Goal: Transaction & Acquisition: Download file/media

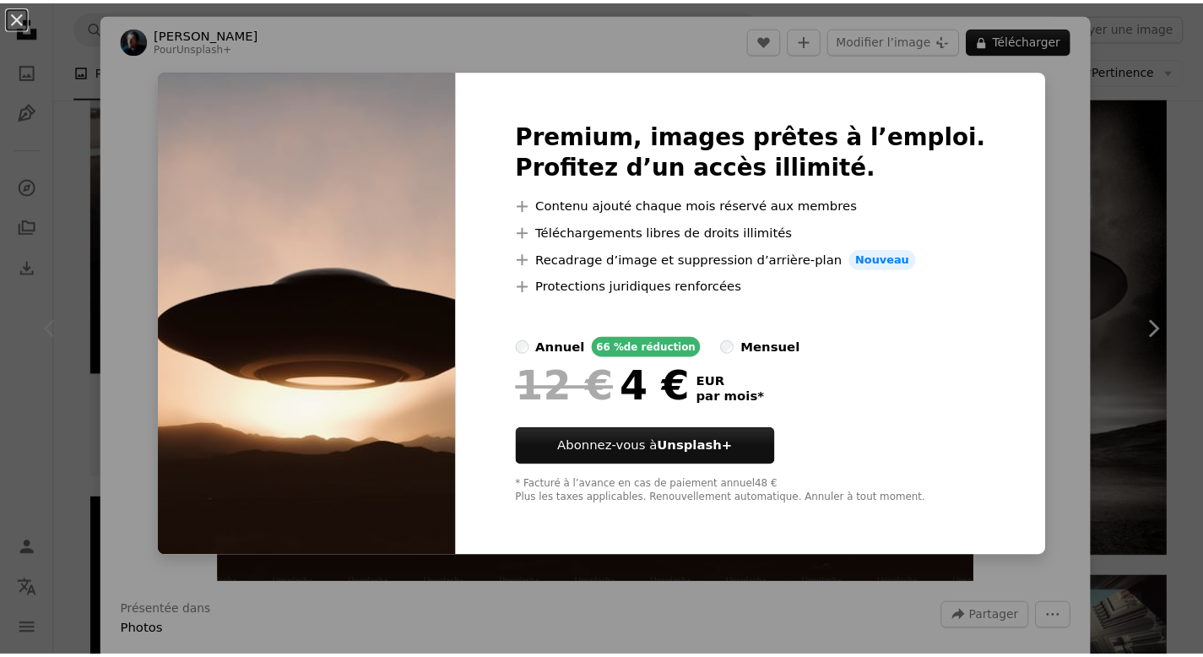
scroll to position [3093, 0]
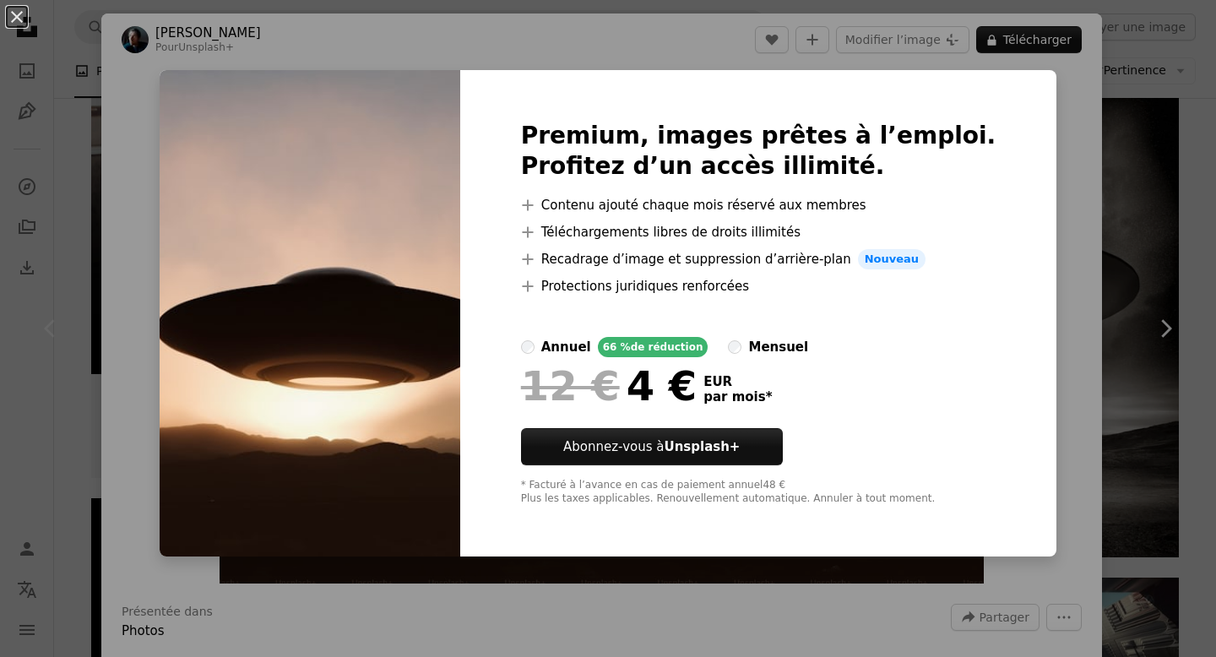
click at [1032, 193] on div "An X shape Premium, images prêtes à l’emploi. Profitez d’un accès illimité. A p…" at bounding box center [608, 328] width 1216 height 657
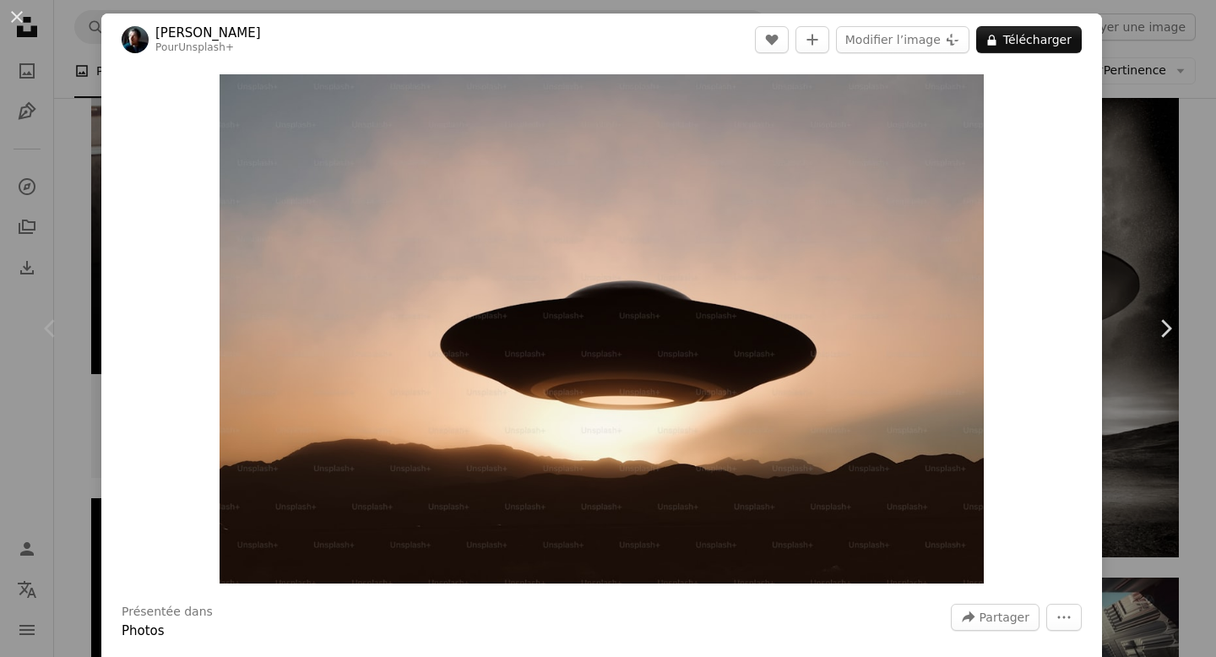
click at [1083, 172] on div "Zoom in" at bounding box center [601, 329] width 1001 height 526
click at [1113, 113] on div "An X shape Chevron left Chevron right [PERSON_NAME] Pour Unsplash+ A heart A pl…" at bounding box center [608, 328] width 1216 height 657
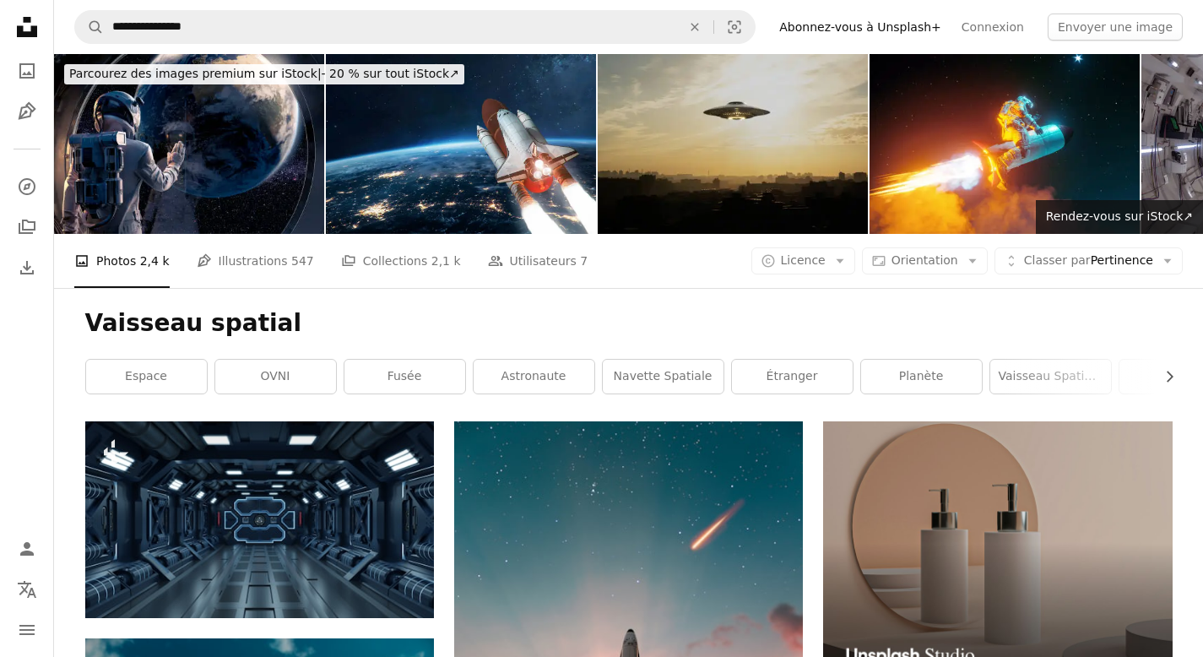
click at [33, 25] on icon at bounding box center [27, 27] width 20 height 20
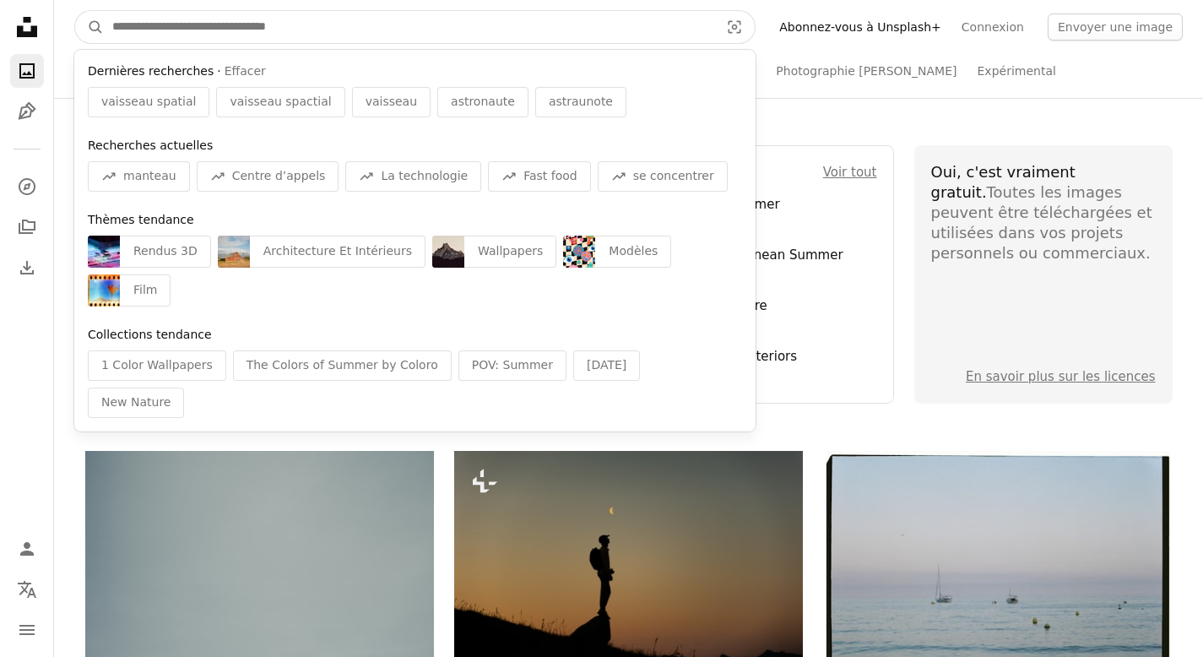
click at [249, 31] on input "Rechercher des visuels sur tout le site" at bounding box center [409, 27] width 610 height 32
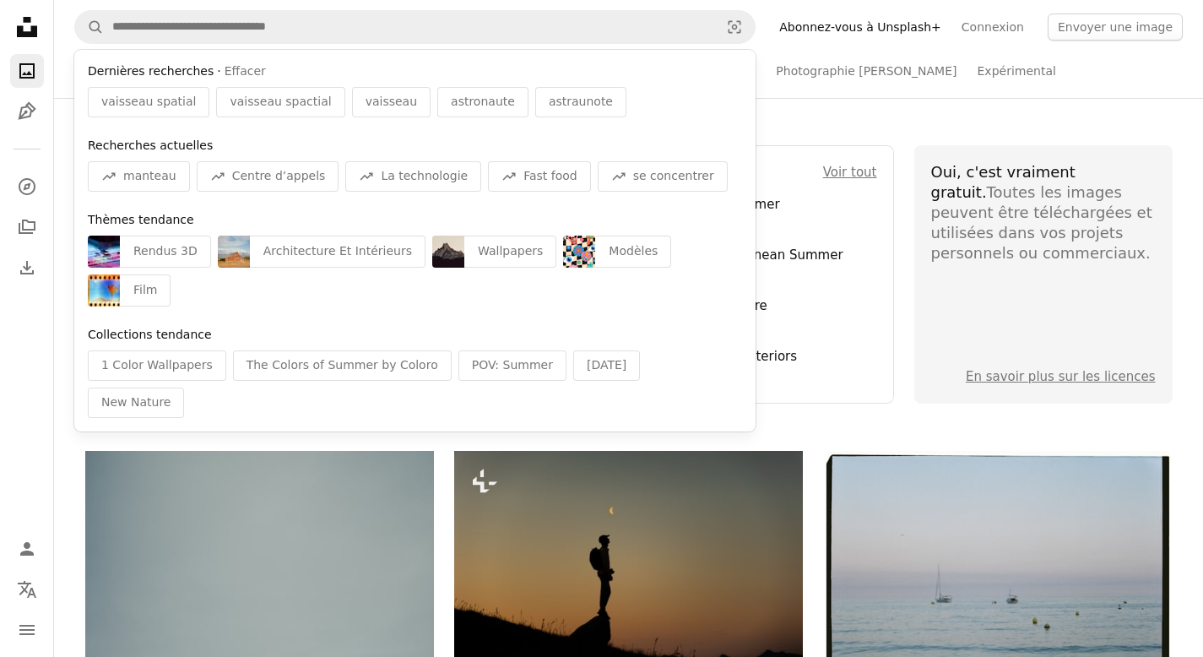
click at [39, 21] on icon "Unsplash logo Accueil Unsplash" at bounding box center [27, 27] width 34 height 34
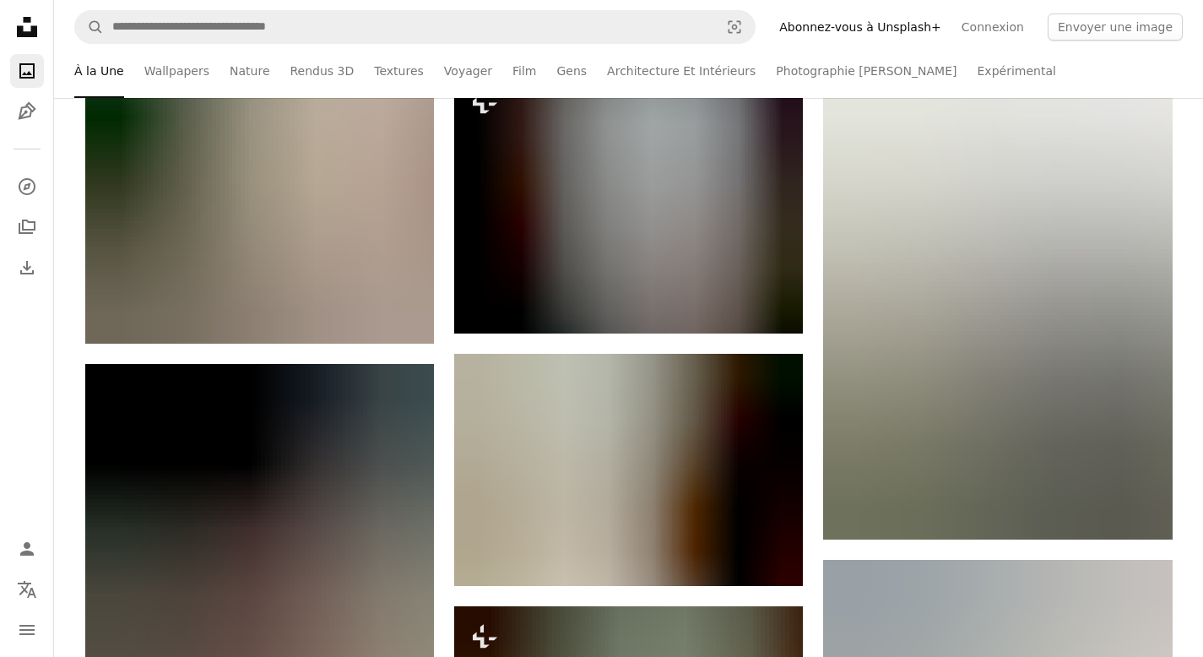
scroll to position [2638, 0]
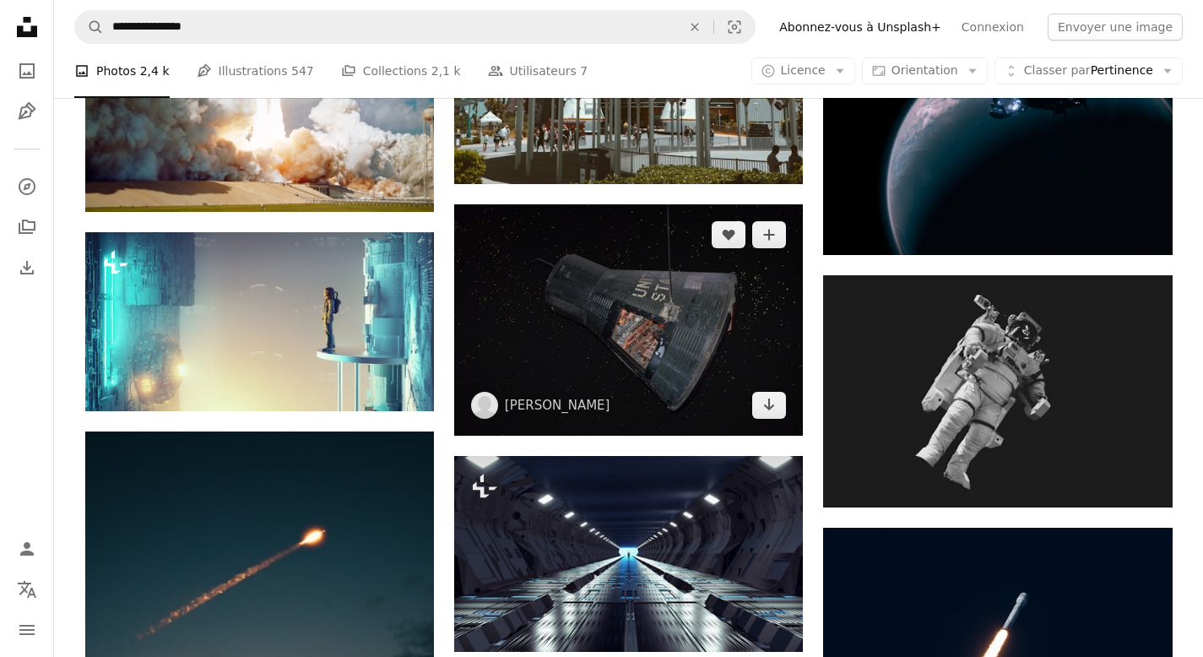
scroll to position [1302, 0]
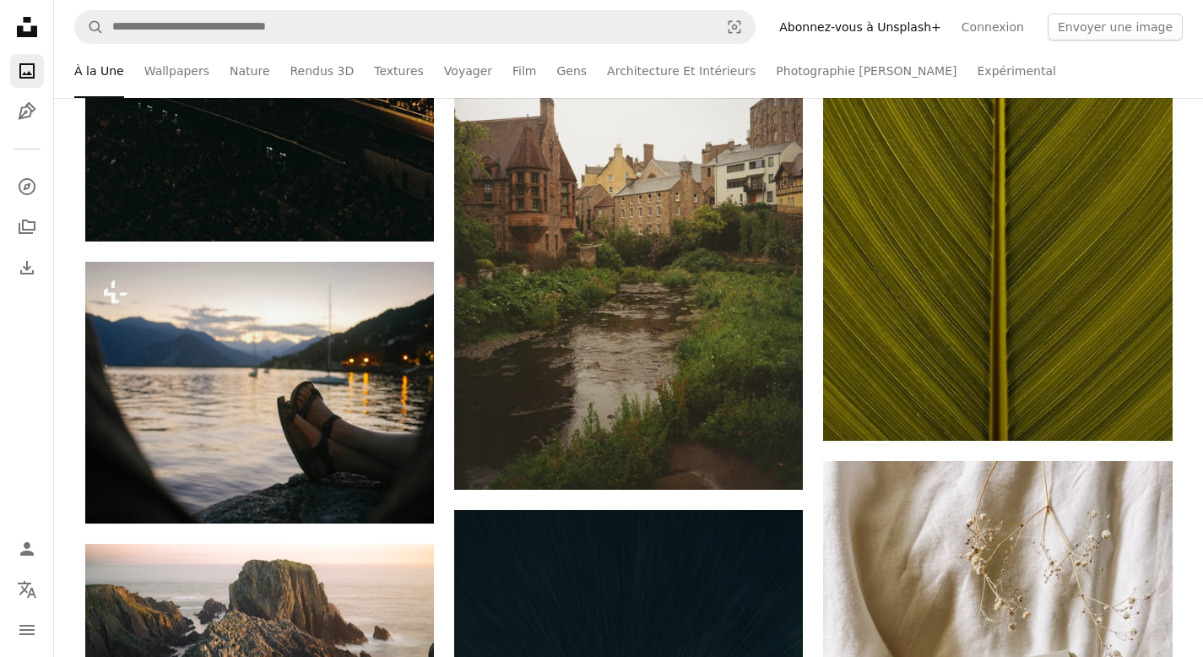
scroll to position [2638, 0]
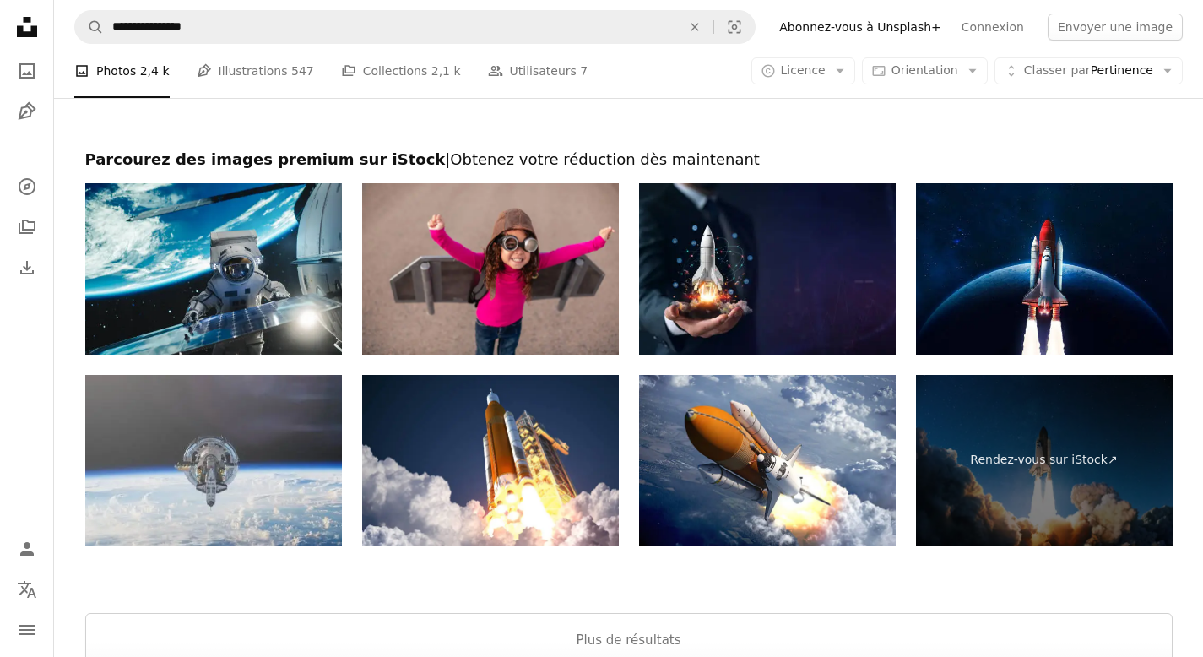
scroll to position [7931, 0]
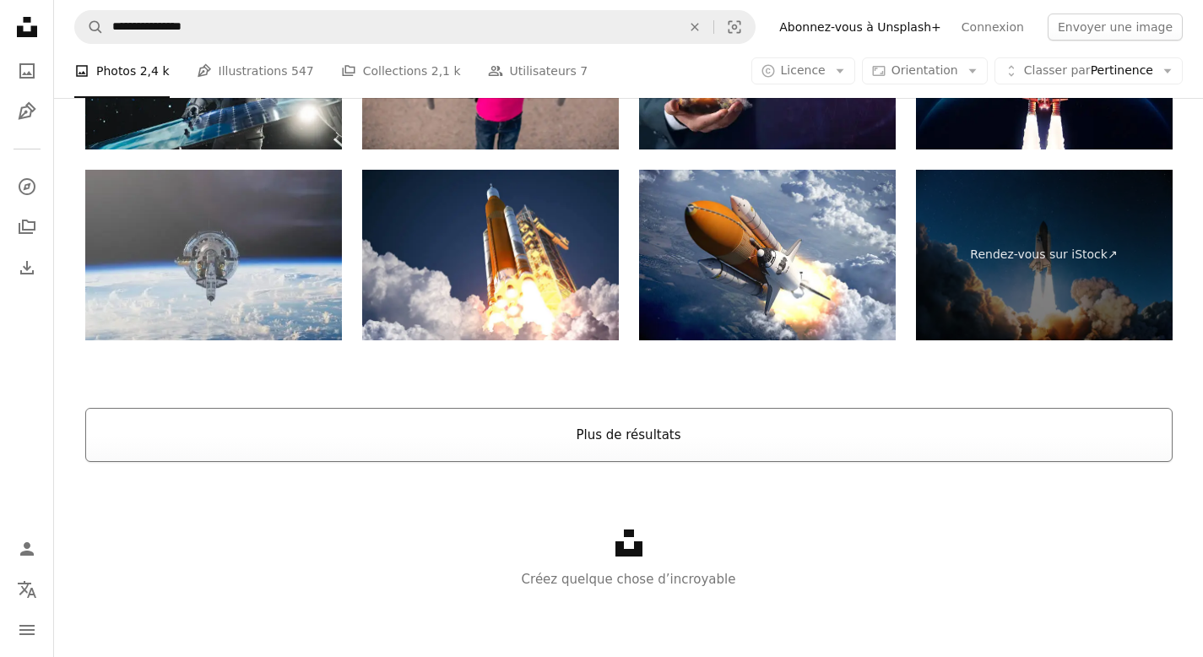
click at [665, 415] on button "Plus de résultats" at bounding box center [628, 435] width 1087 height 54
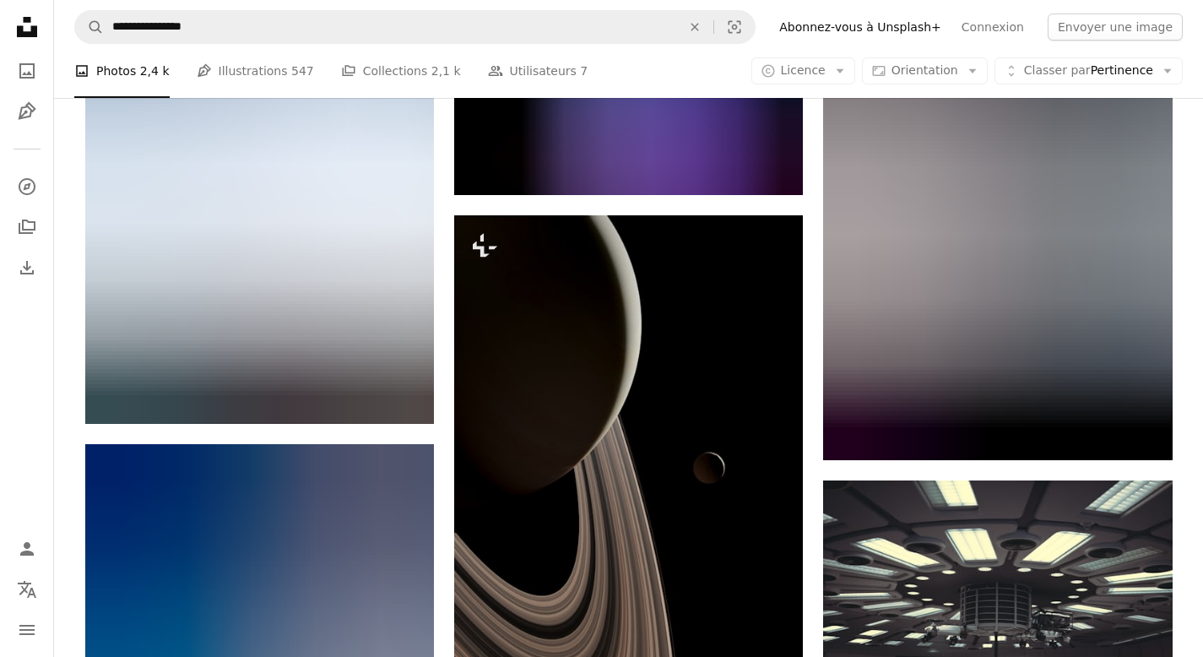
scroll to position [12340, 0]
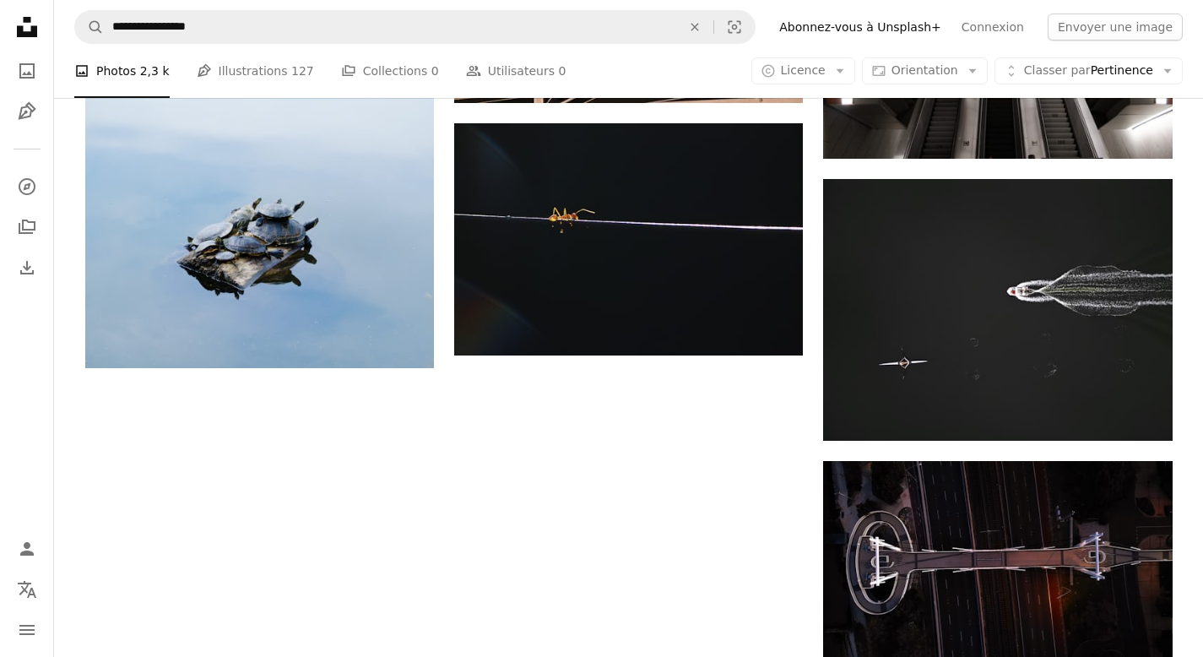
scroll to position [151, 0]
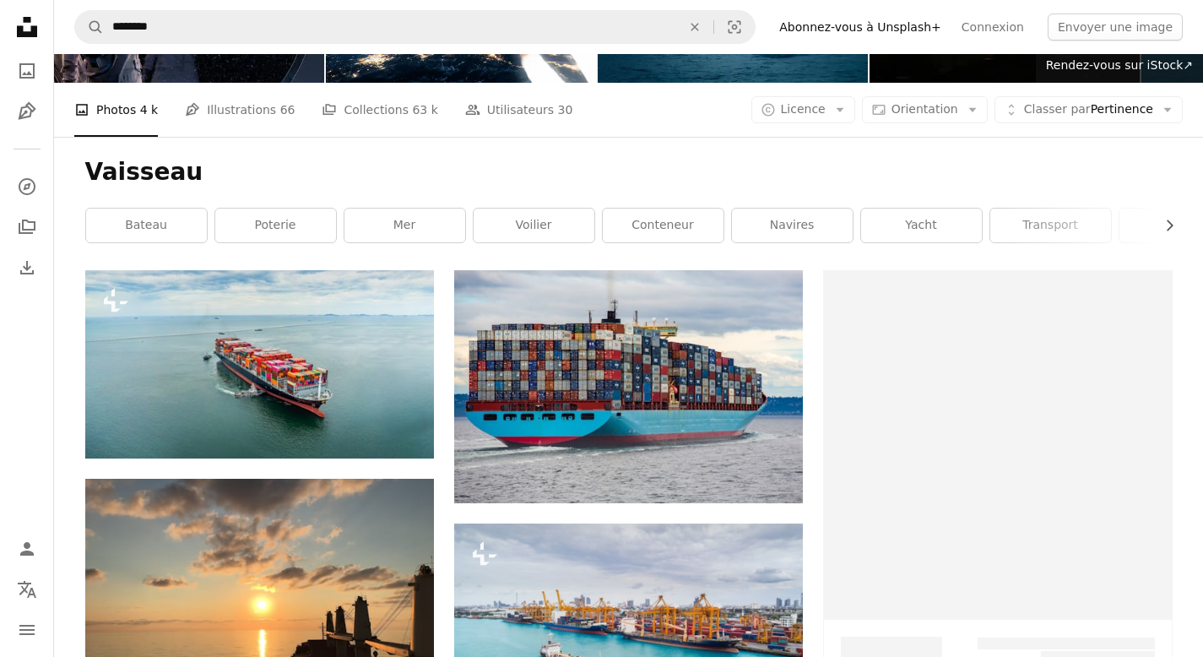
scroll to position [563, 0]
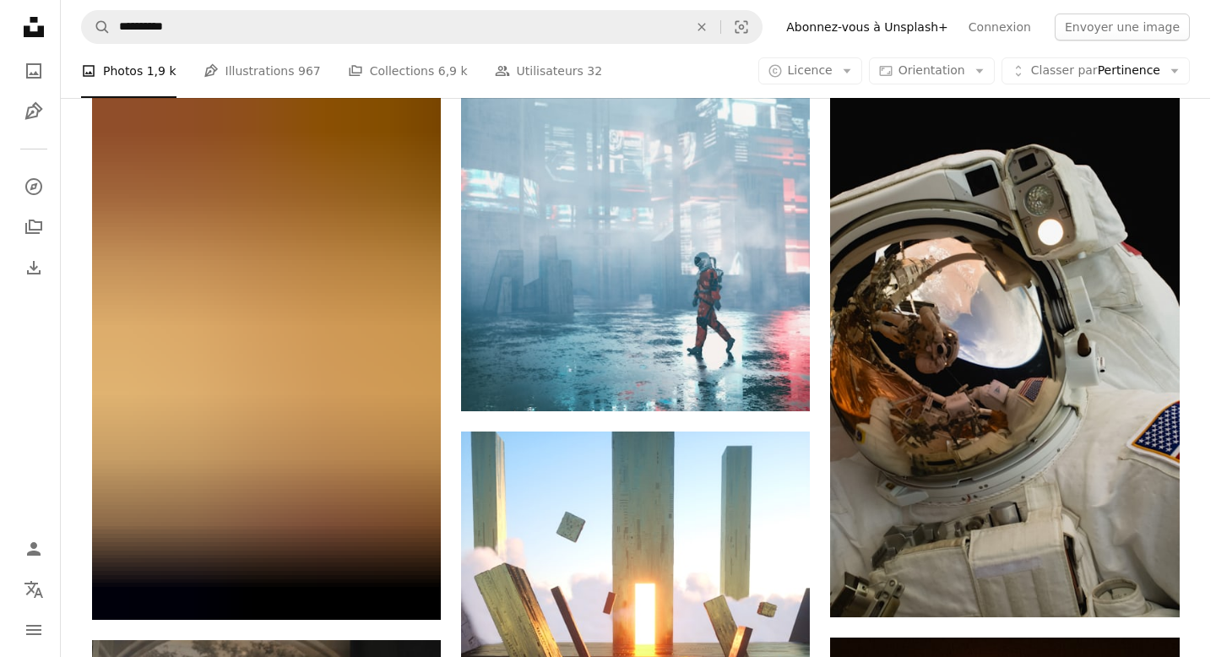
scroll to position [9645, 0]
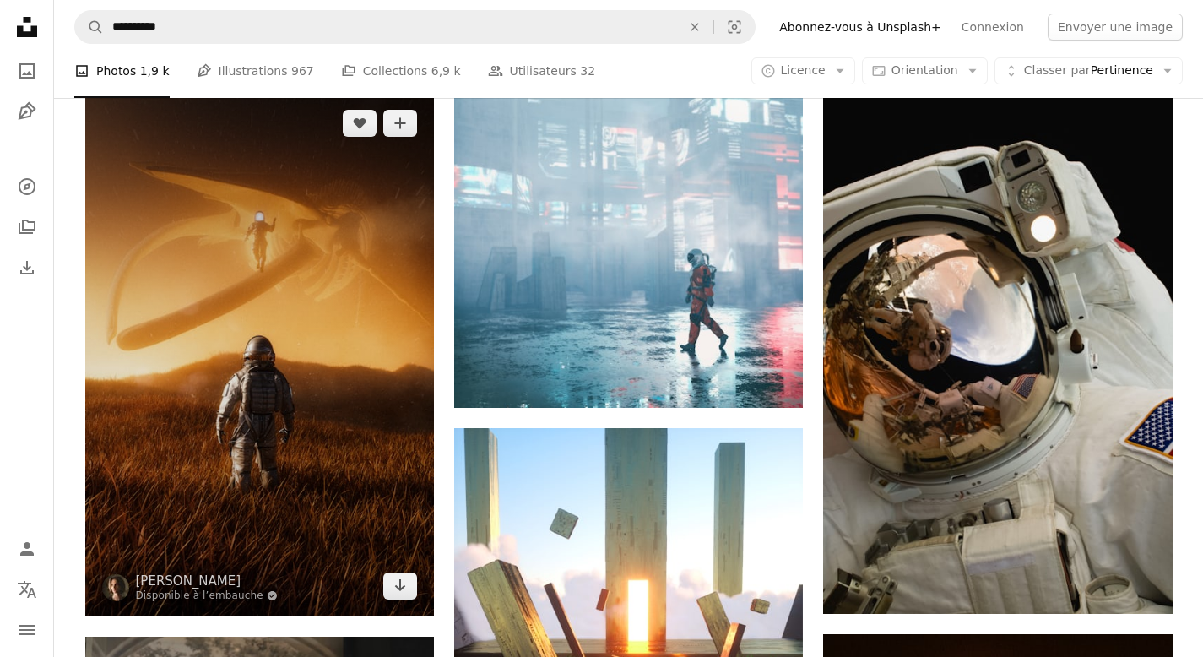
click at [302, 300] on img at bounding box center [259, 354] width 349 height 523
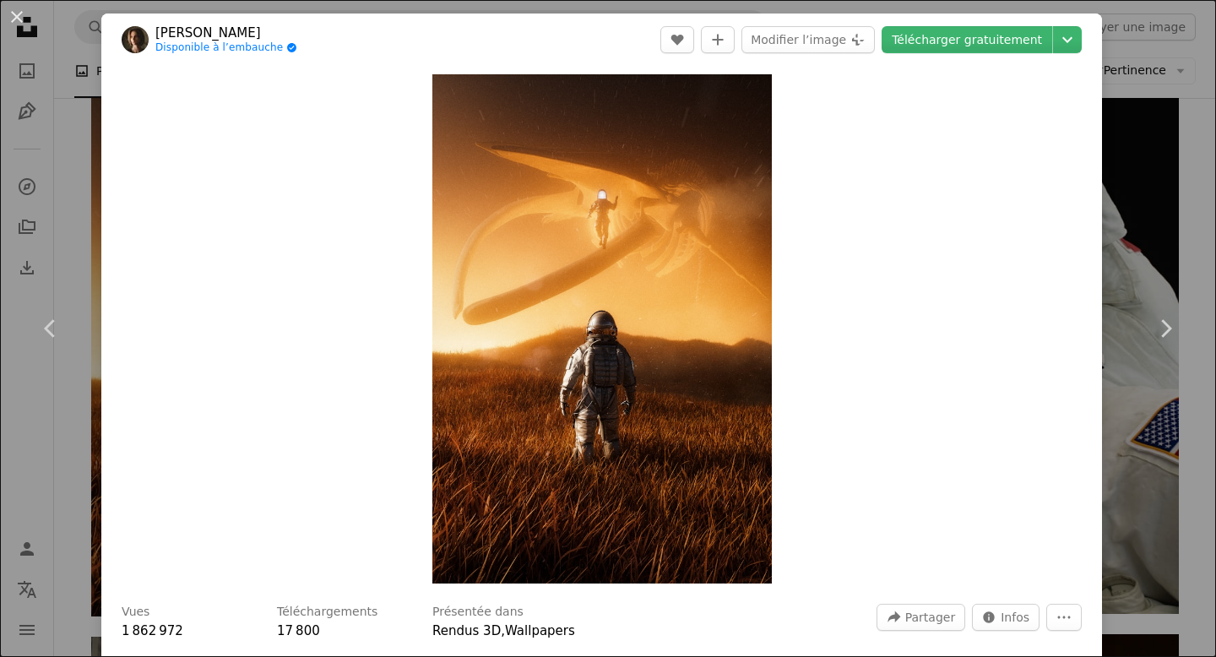
click at [1121, 67] on div "An X shape Chevron left Chevron right [PERSON_NAME] Disponible à l’embauche A c…" at bounding box center [608, 328] width 1216 height 657
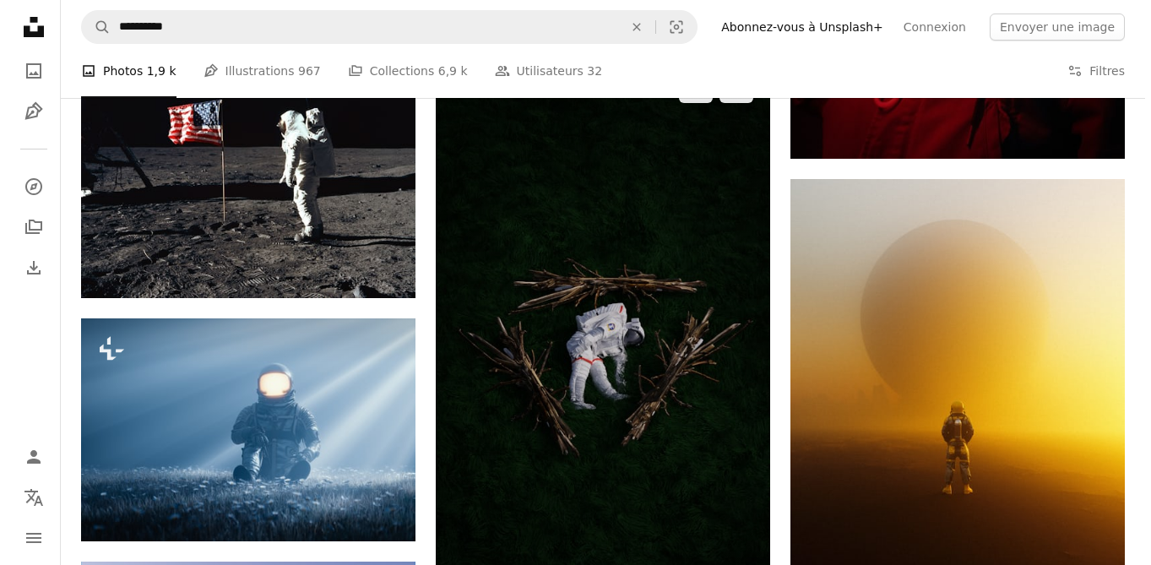
scroll to position [4972, 0]
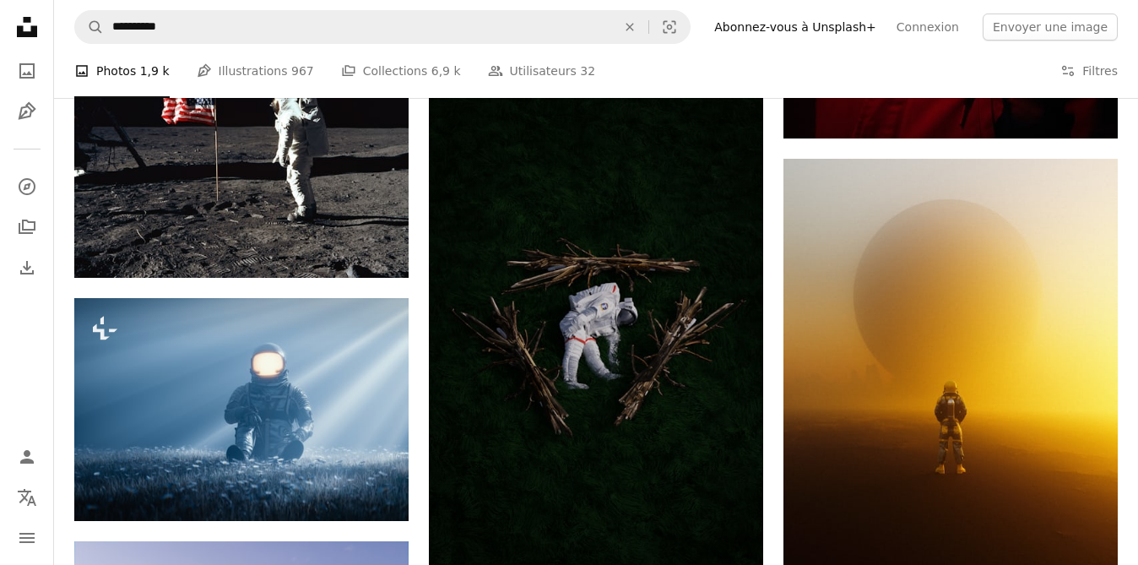
click at [591, 366] on img at bounding box center [596, 336] width 334 height 594
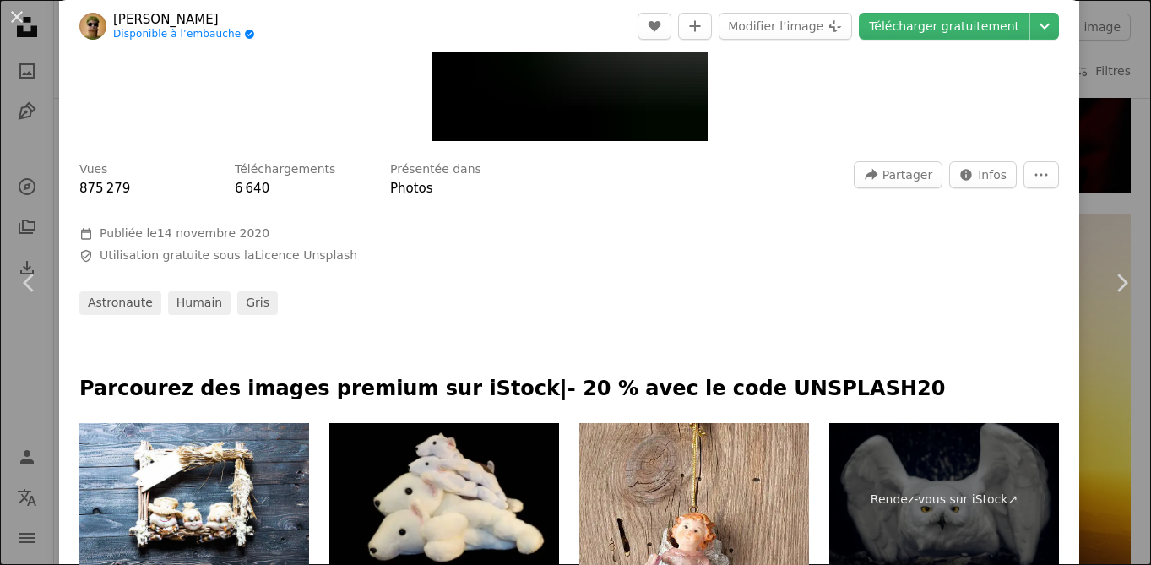
scroll to position [88, 0]
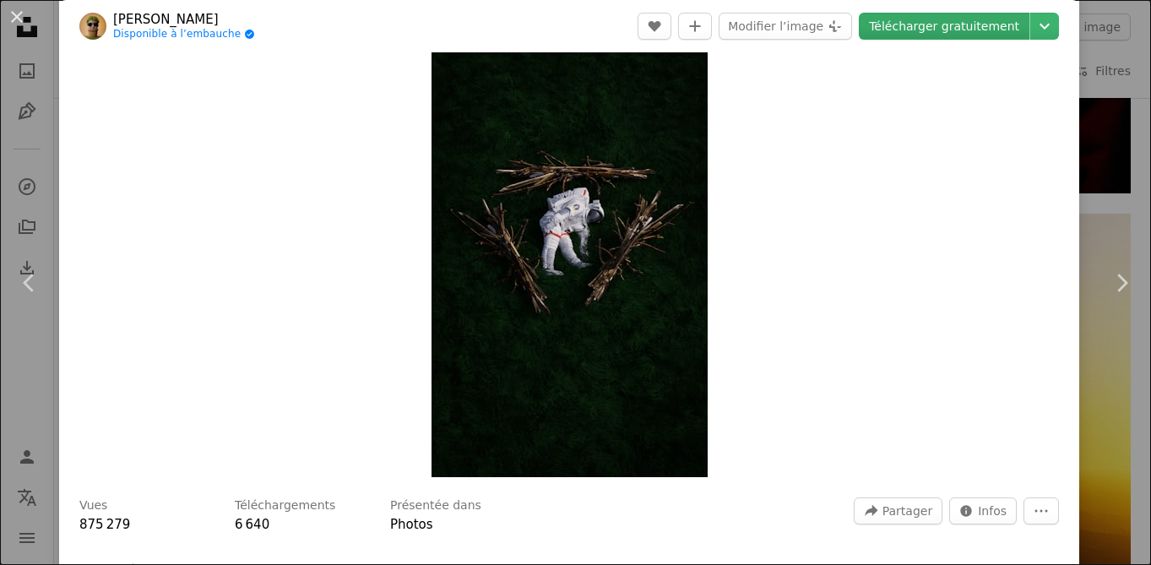
click at [955, 35] on link "Télécharger gratuitement" at bounding box center [944, 26] width 171 height 27
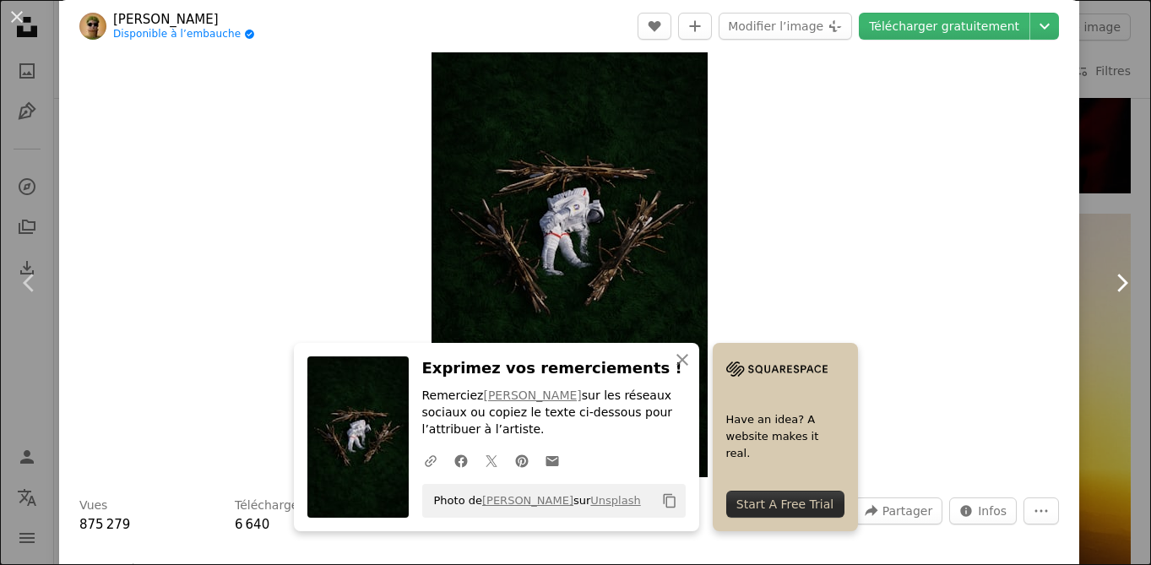
click at [1092, 232] on link "Chevron right" at bounding box center [1121, 283] width 59 height 162
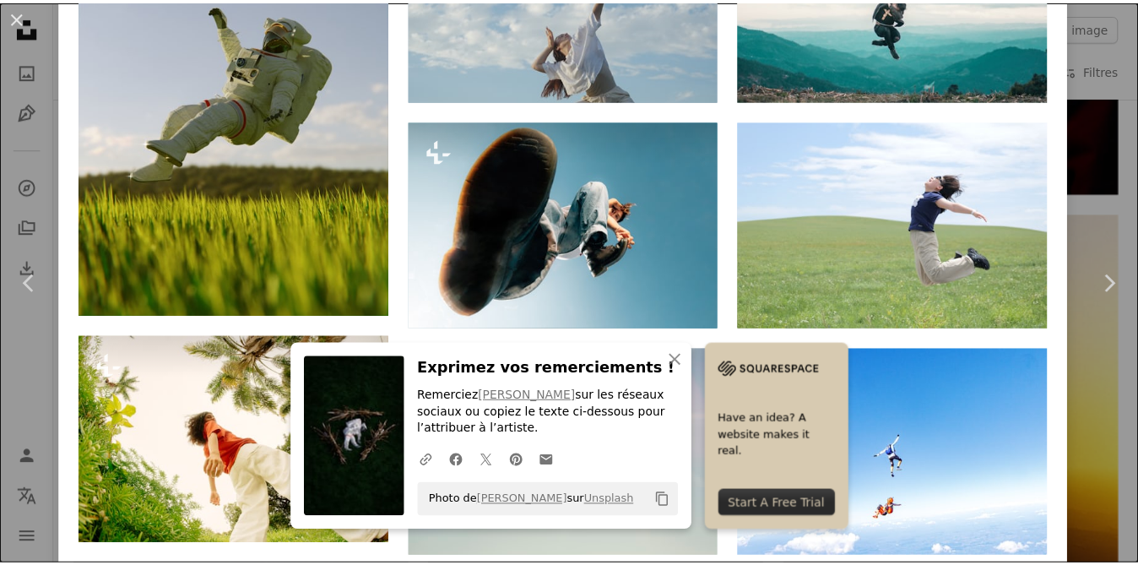
scroll to position [1215, 0]
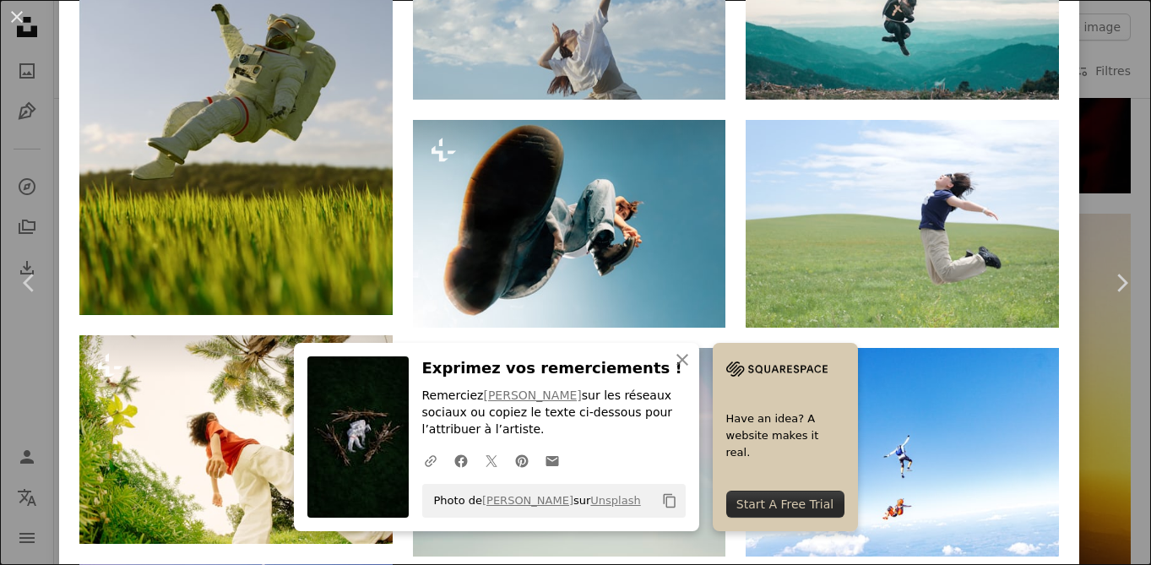
click at [1101, 78] on div "An X shape Chevron left Chevron right An X shape Fermer Exprimez vos remercieme…" at bounding box center [575, 282] width 1151 height 565
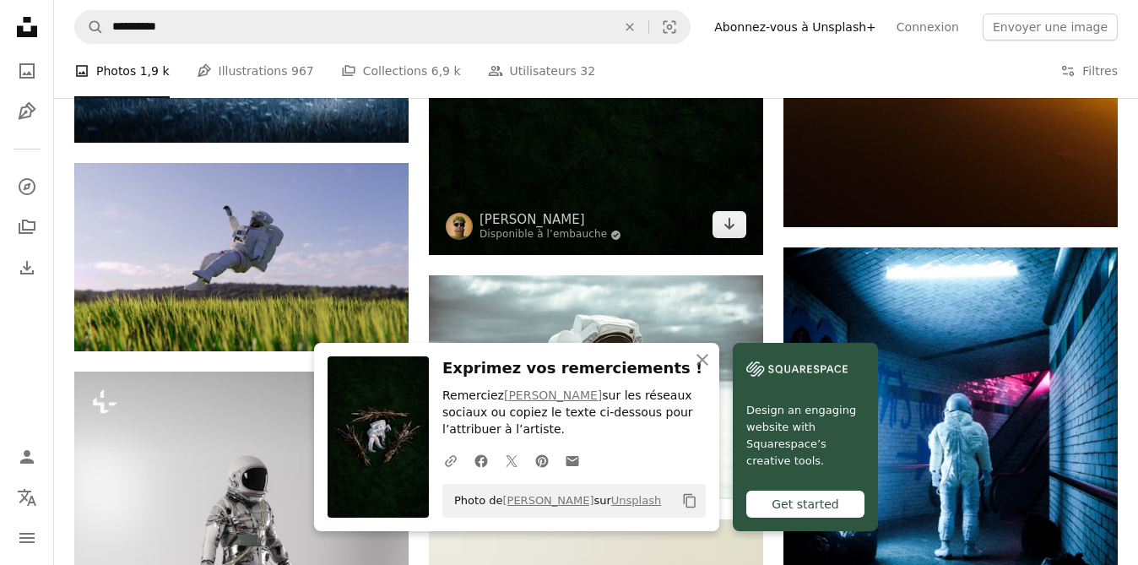
scroll to position [5413, 0]
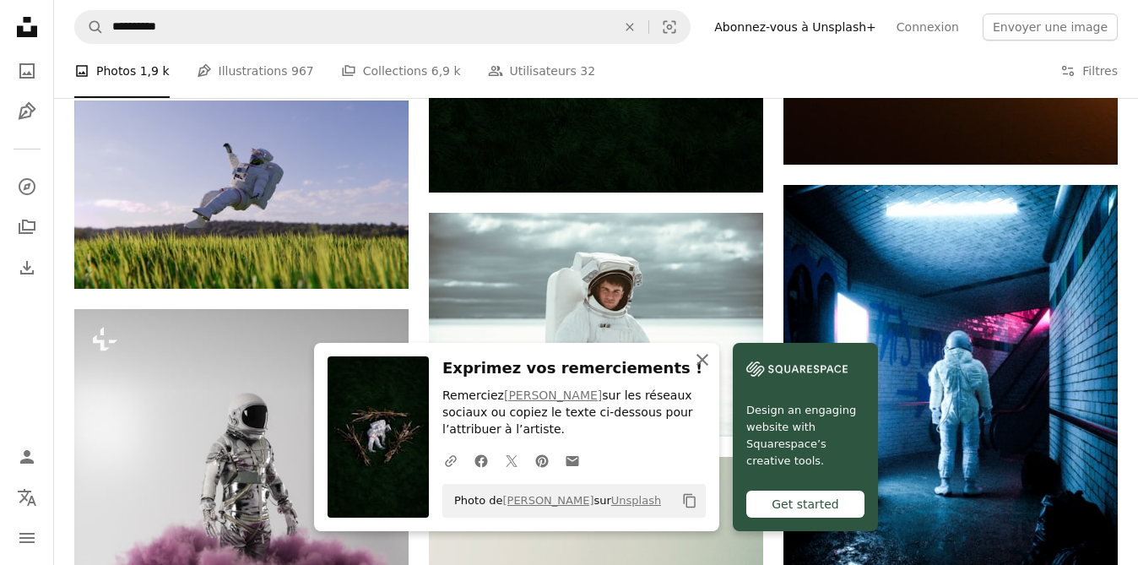
click at [701, 363] on icon "An X shape" at bounding box center [702, 360] width 20 height 20
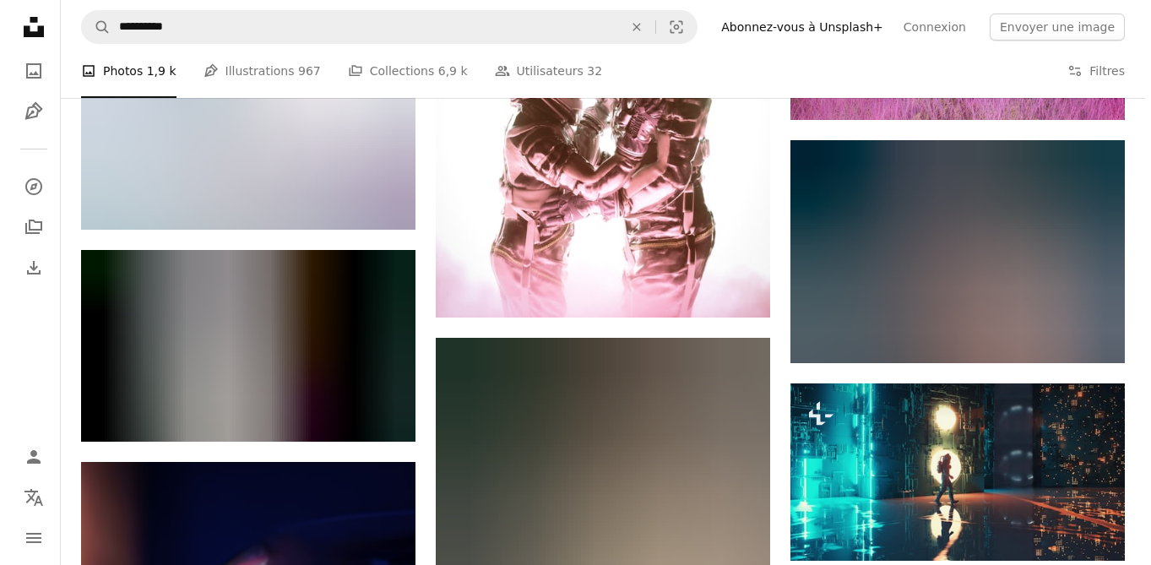
scroll to position [10714, 0]
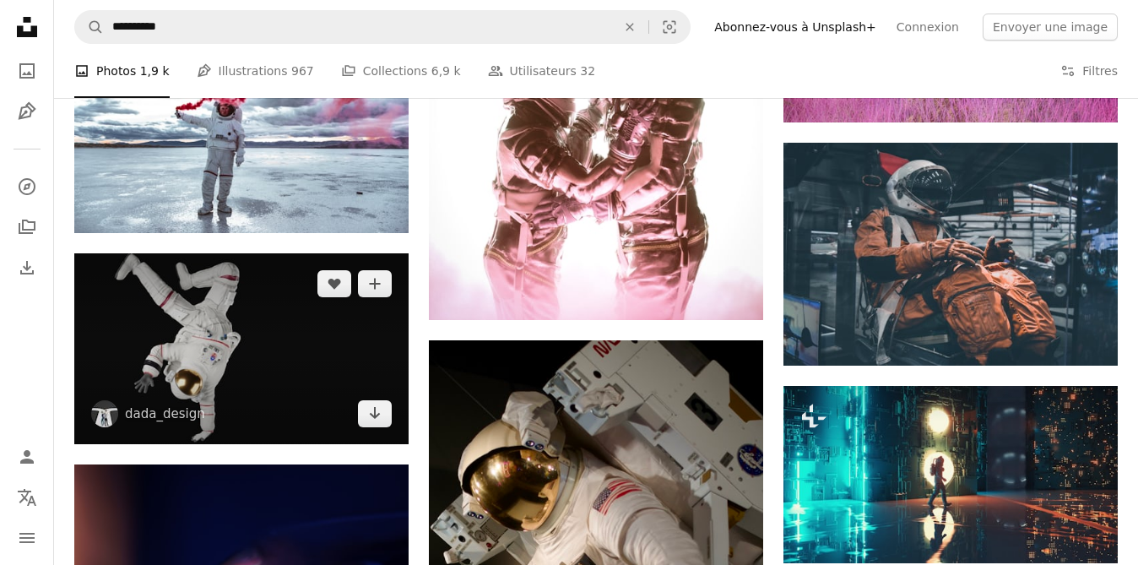
click at [284, 372] on img at bounding box center [241, 349] width 334 height 192
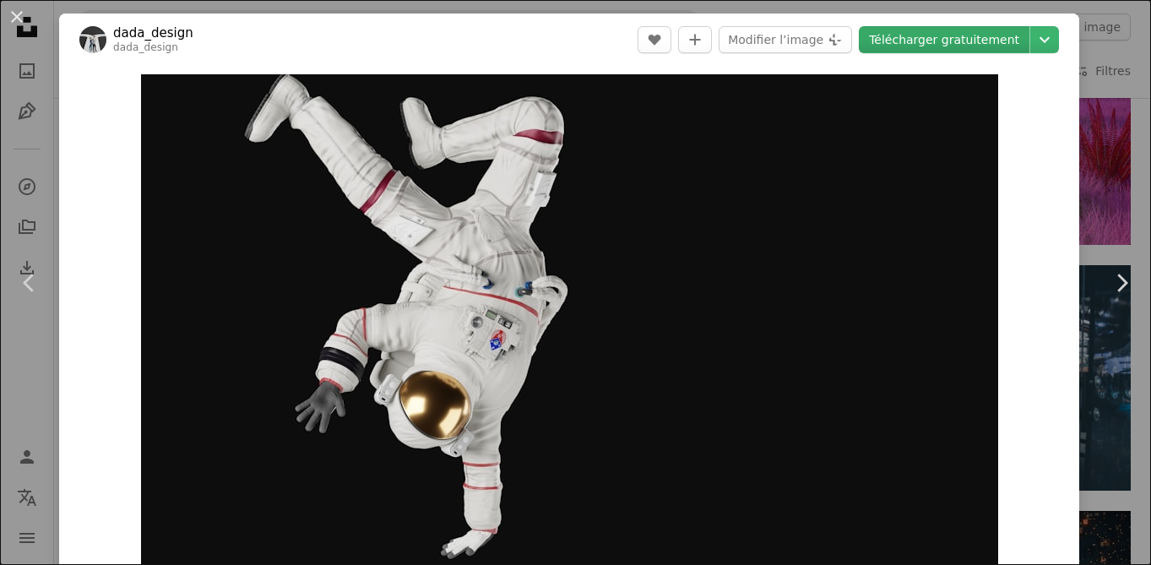
click at [925, 38] on link "Télécharger gratuitement" at bounding box center [944, 39] width 171 height 27
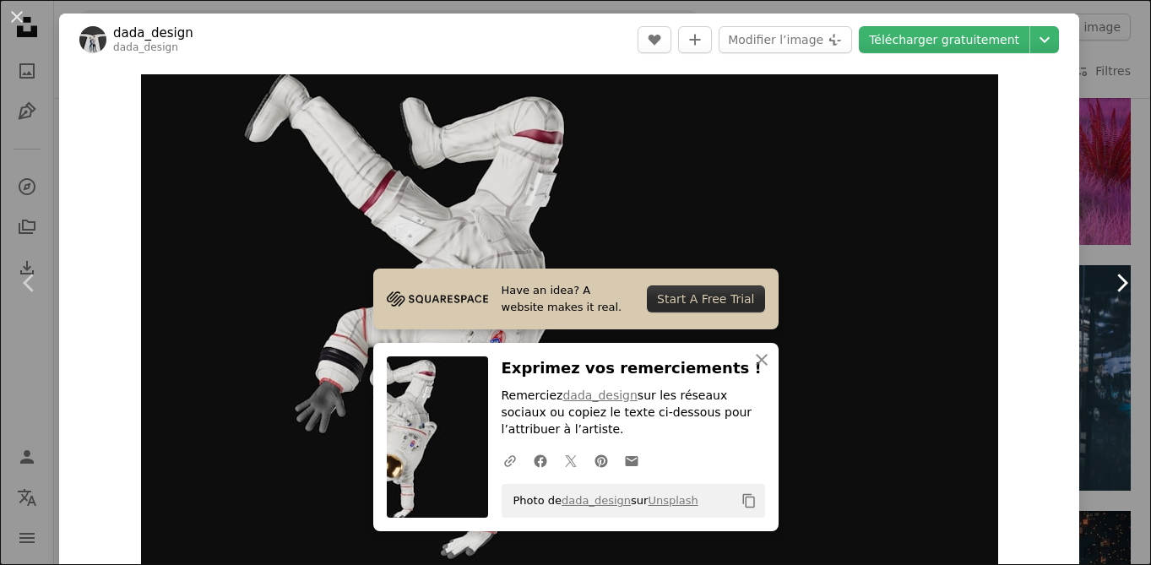
click at [1095, 207] on link "Chevron right" at bounding box center [1121, 283] width 59 height 162
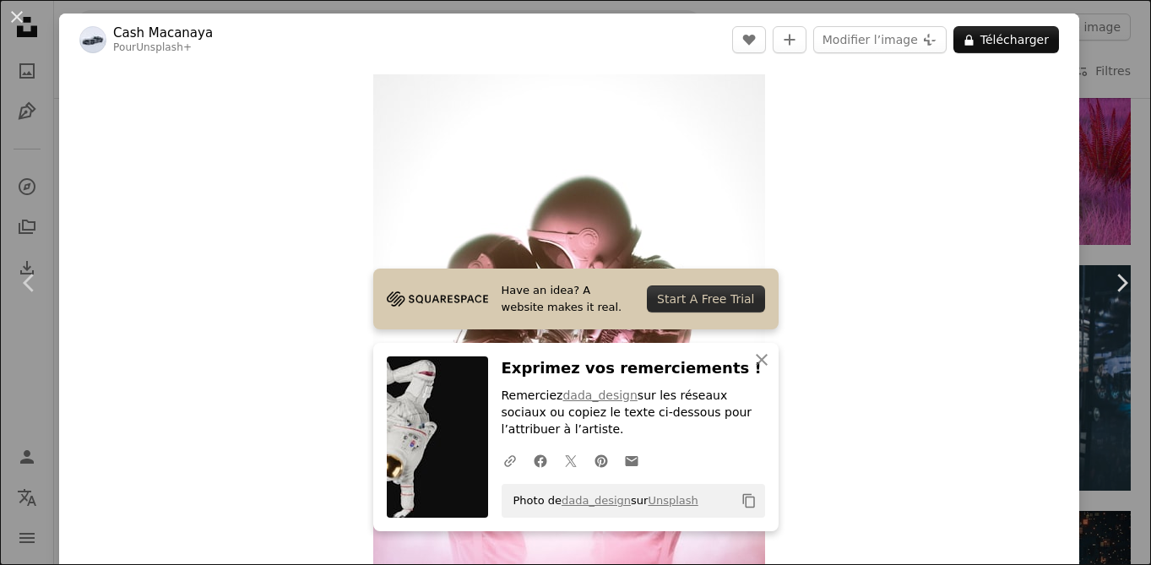
click at [1106, 69] on div "An X shape Chevron left Chevron right Have an idea? A website makes it real. St…" at bounding box center [575, 282] width 1151 height 565
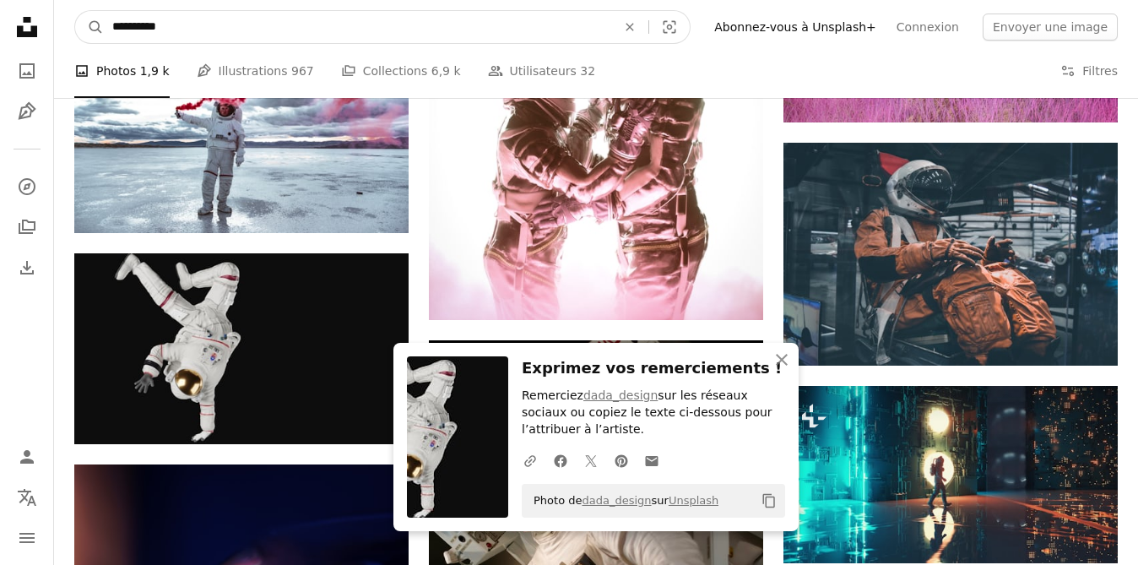
click at [415, 31] on input "**********" at bounding box center [357, 27] width 507 height 32
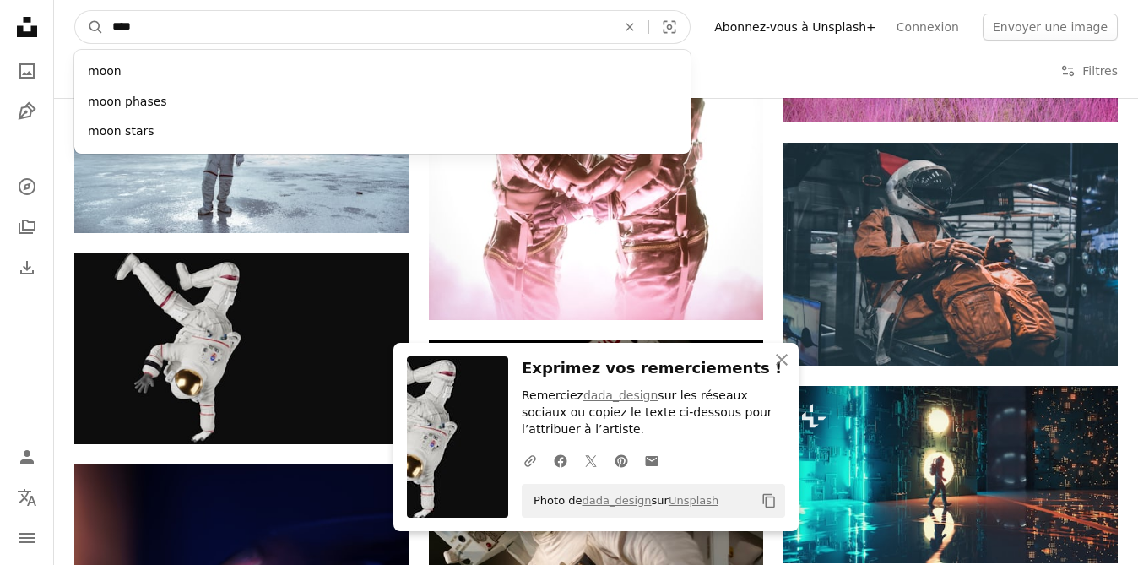
type input "****"
click at [75, 11] on button "A magnifying glass" at bounding box center [89, 27] width 29 height 32
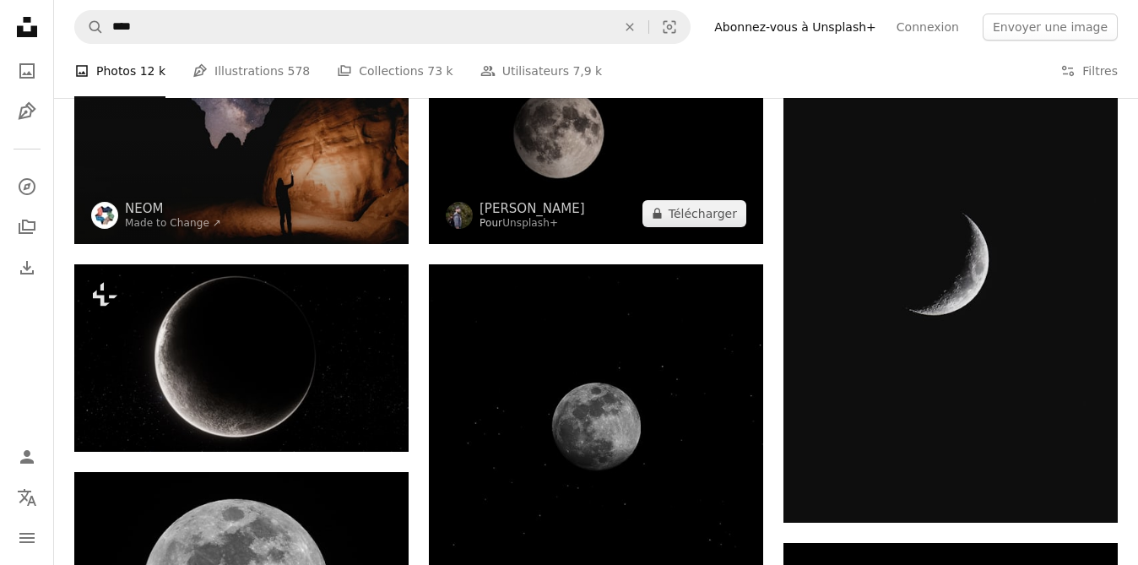
scroll to position [224, 0]
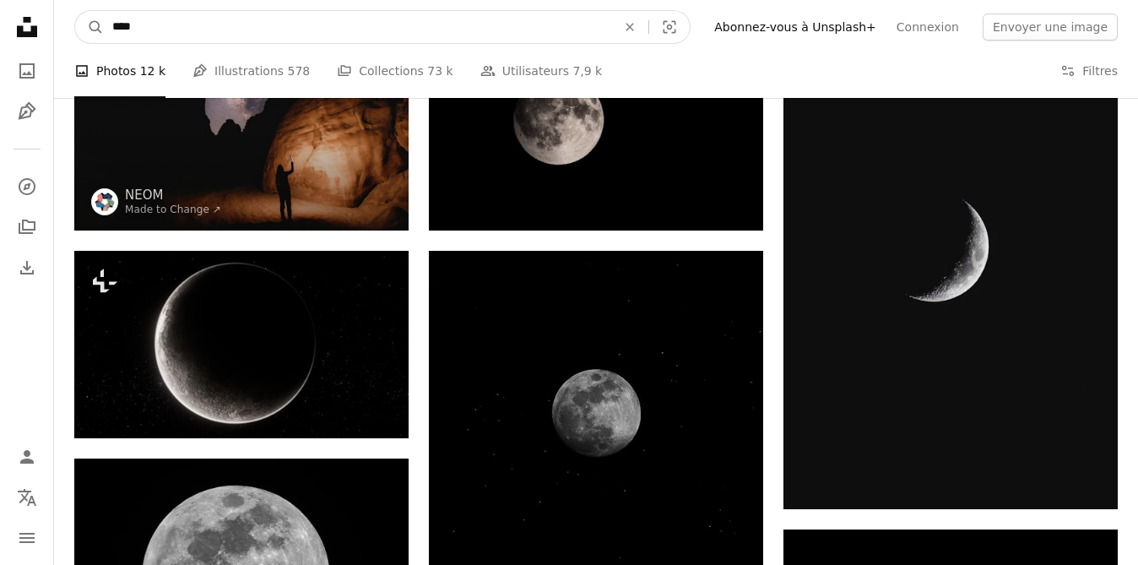
click at [315, 28] on input "****" at bounding box center [357, 27] width 507 height 32
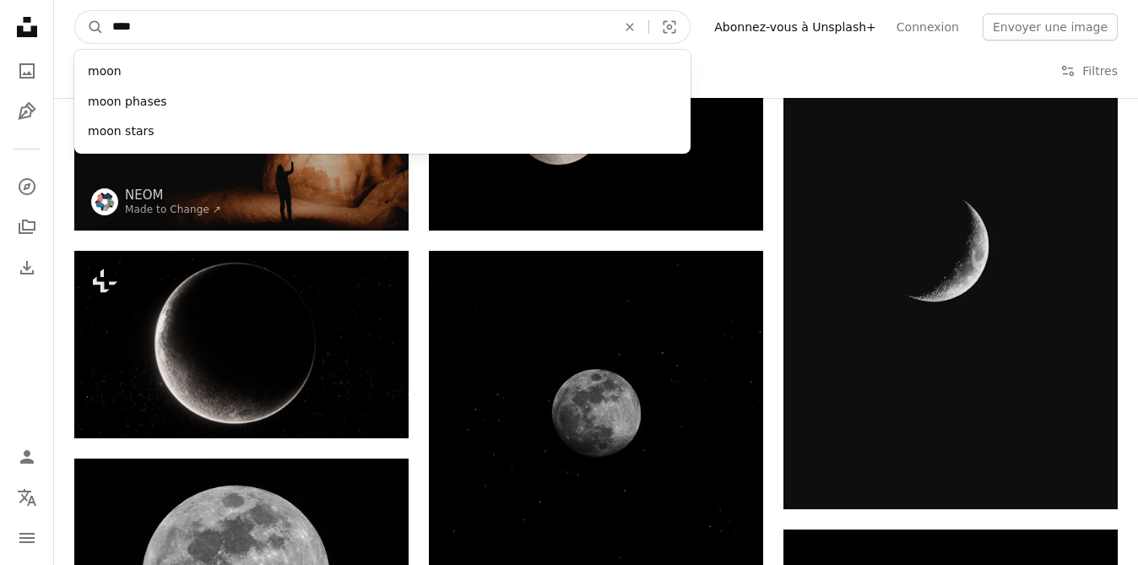
click at [315, 28] on input "****" at bounding box center [357, 27] width 507 height 32
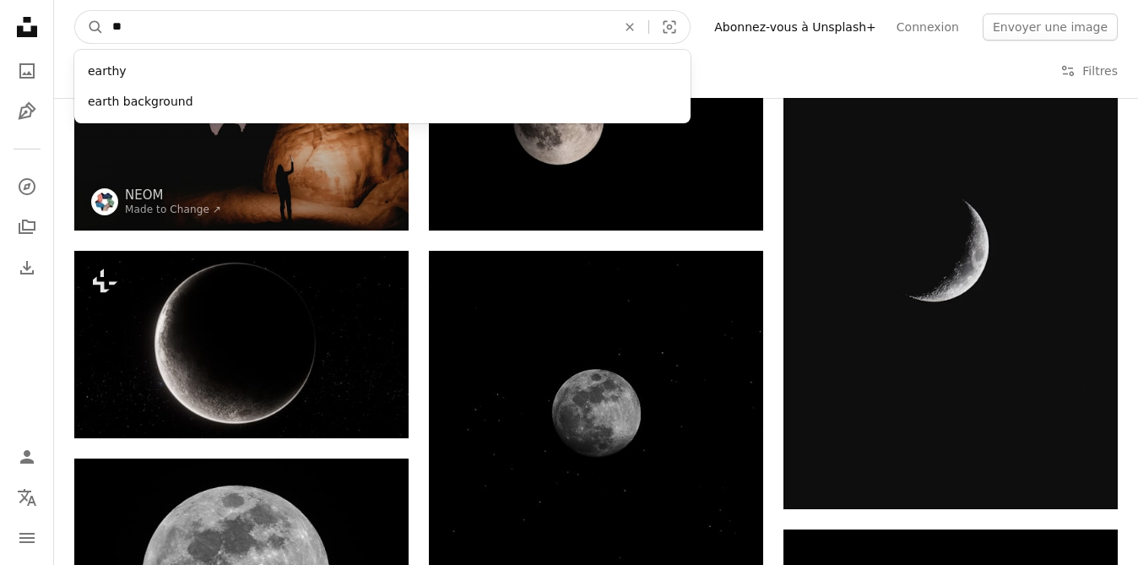
type input "*"
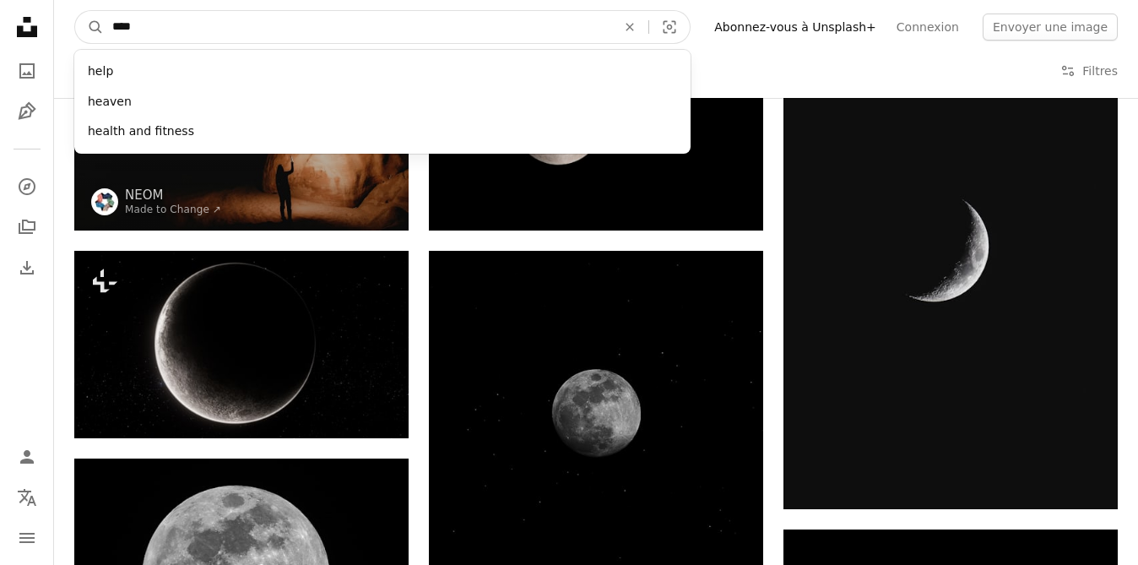
type input "*****"
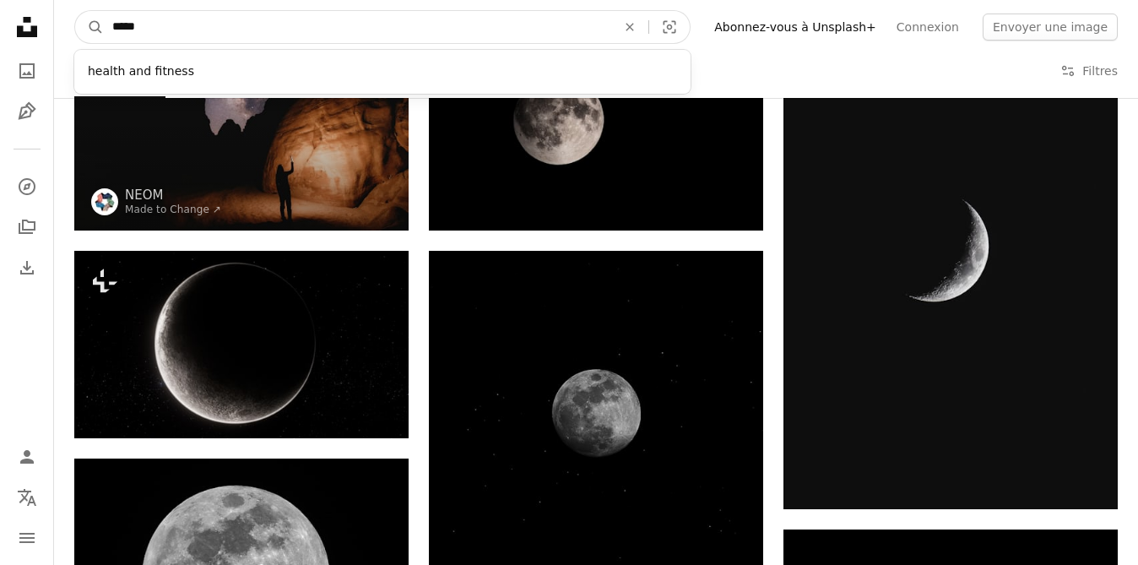
click button "A magnifying glass" at bounding box center [89, 27] width 29 height 32
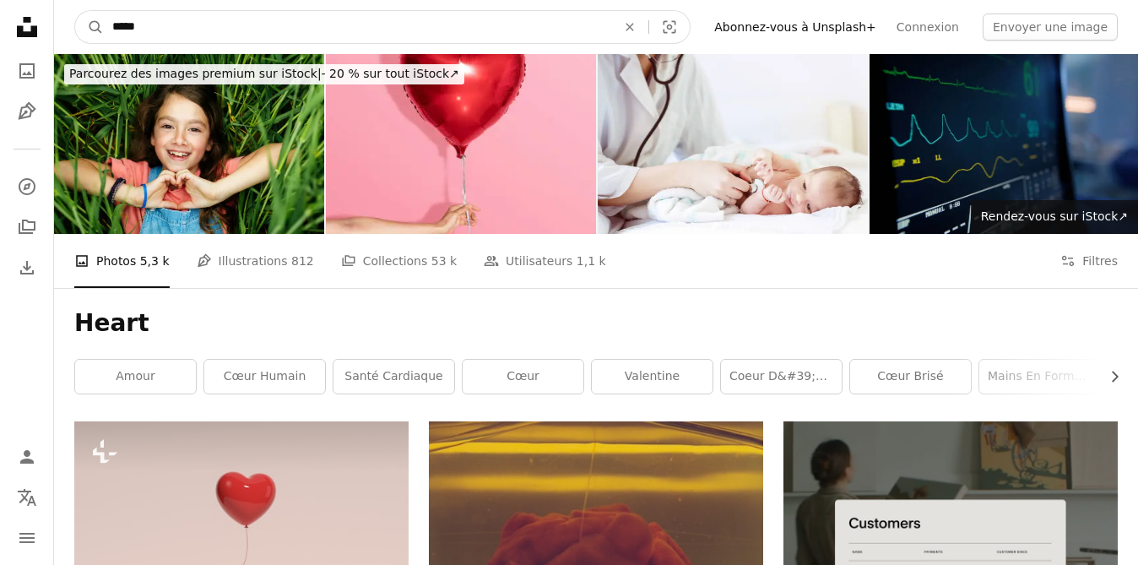
click at [255, 23] on input "*****" at bounding box center [357, 27] width 507 height 32
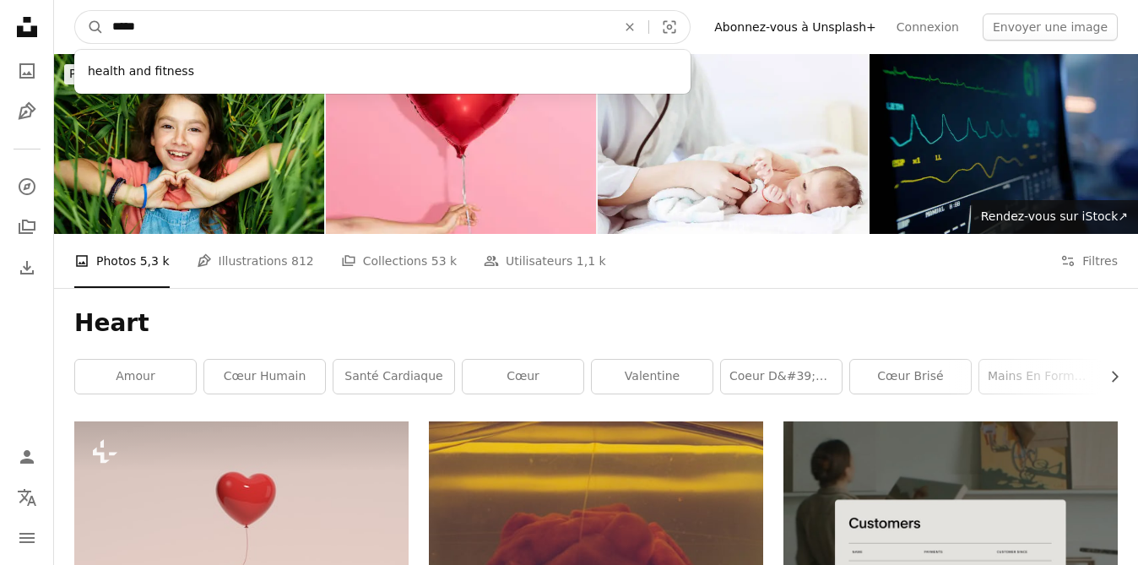
click at [255, 23] on input "*****" at bounding box center [357, 27] width 507 height 32
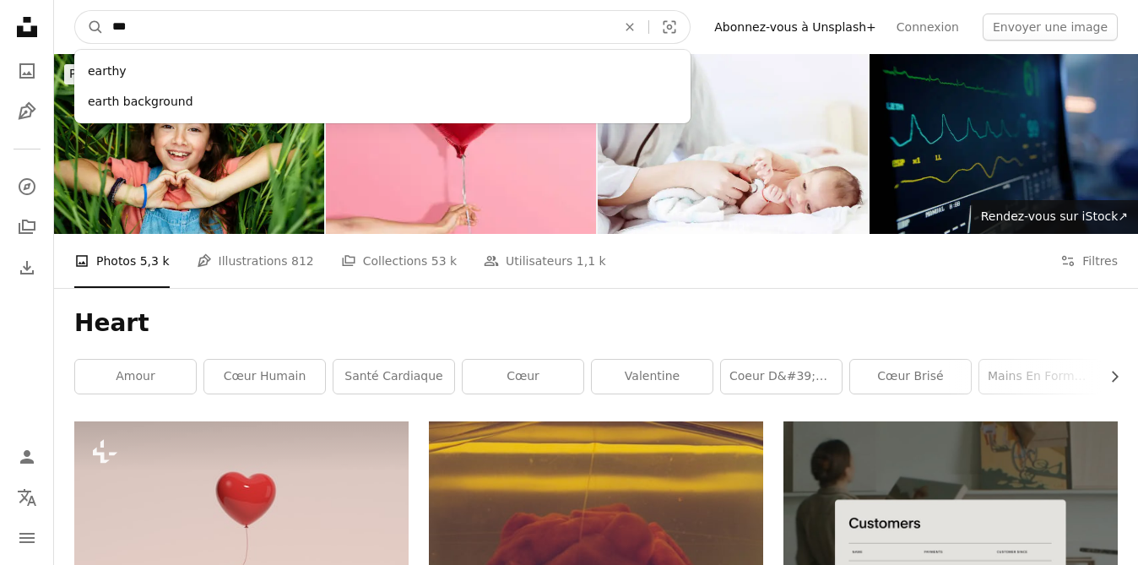
type input "****"
click button "A magnifying glass" at bounding box center [89, 27] width 29 height 32
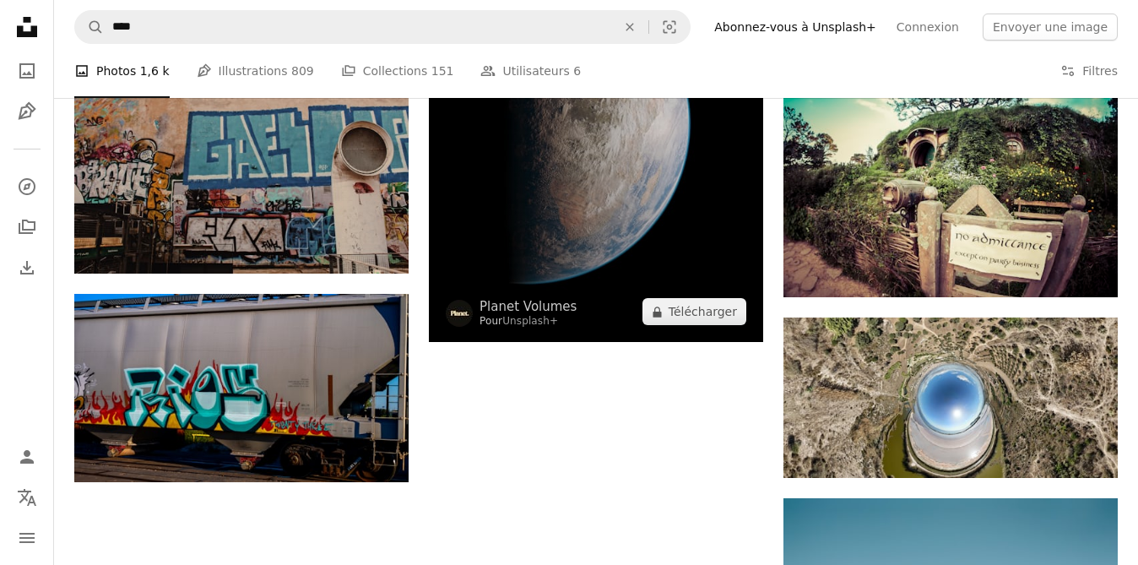
scroll to position [2364, 0]
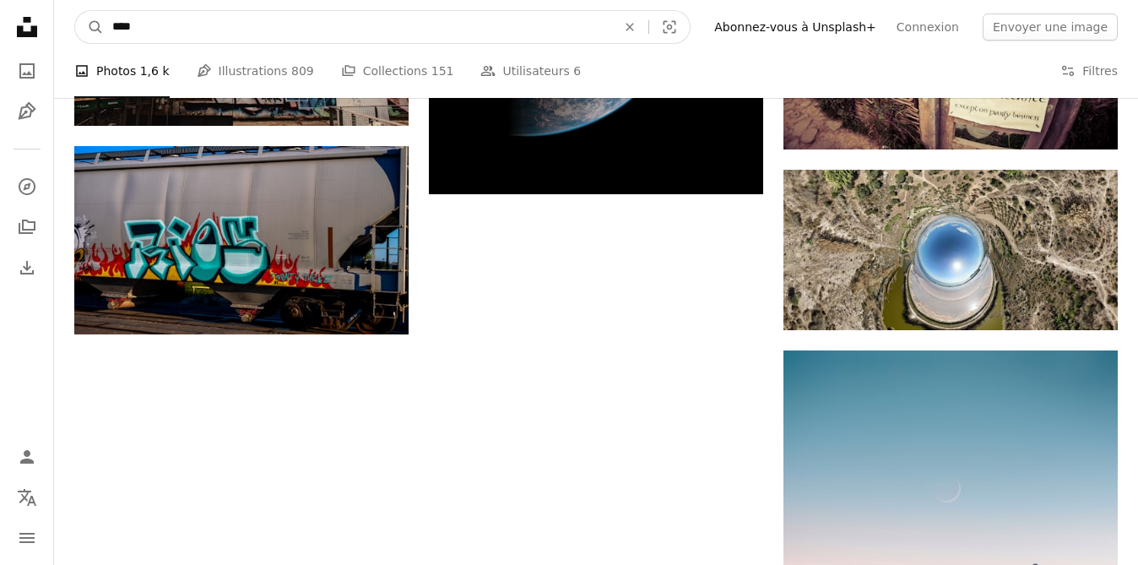
click at [256, 33] on input "****" at bounding box center [357, 27] width 507 height 32
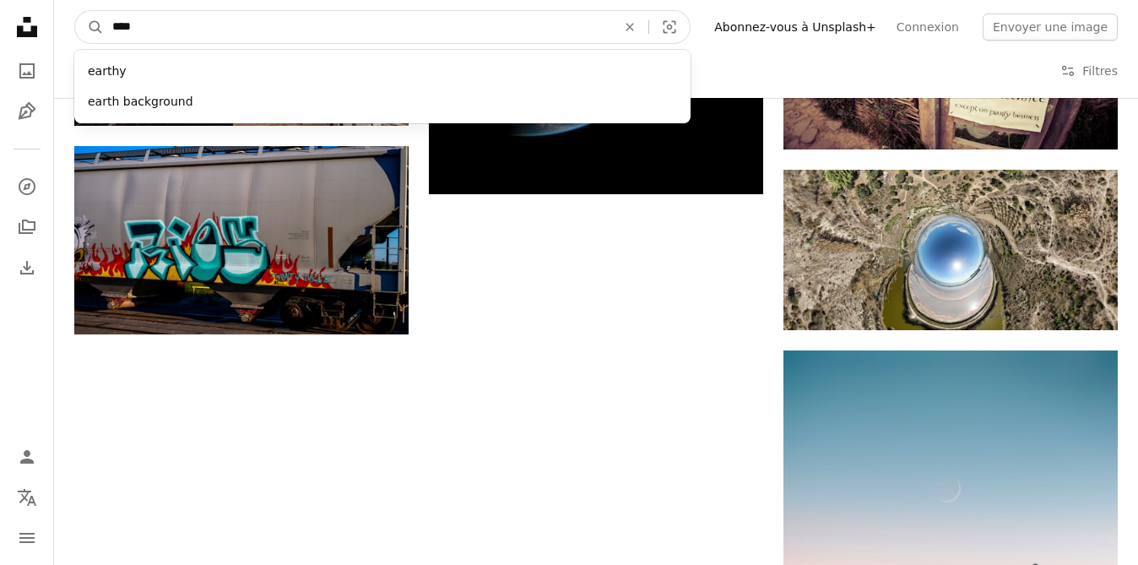
click at [256, 33] on input "****" at bounding box center [357, 27] width 507 height 32
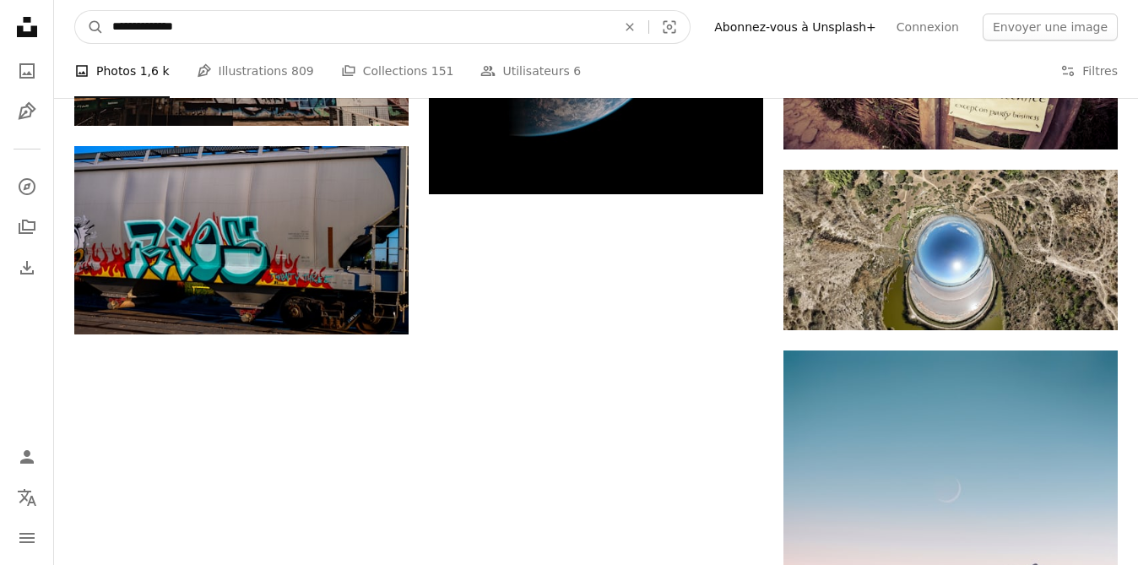
type input "**********"
click at [75, 11] on button "A magnifying glass" at bounding box center [89, 27] width 29 height 32
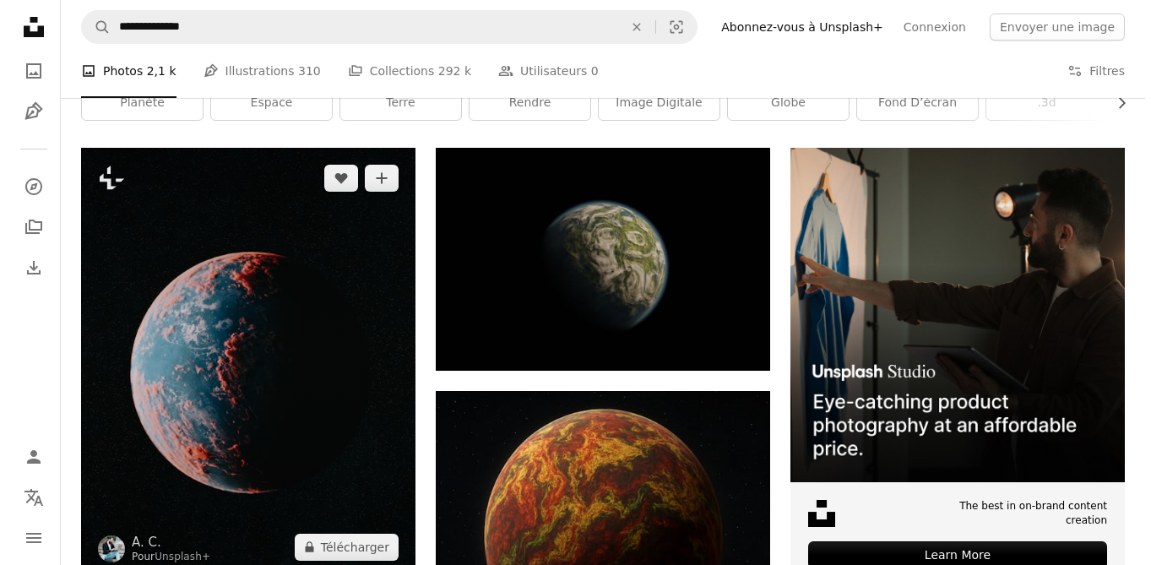
scroll to position [271, 0]
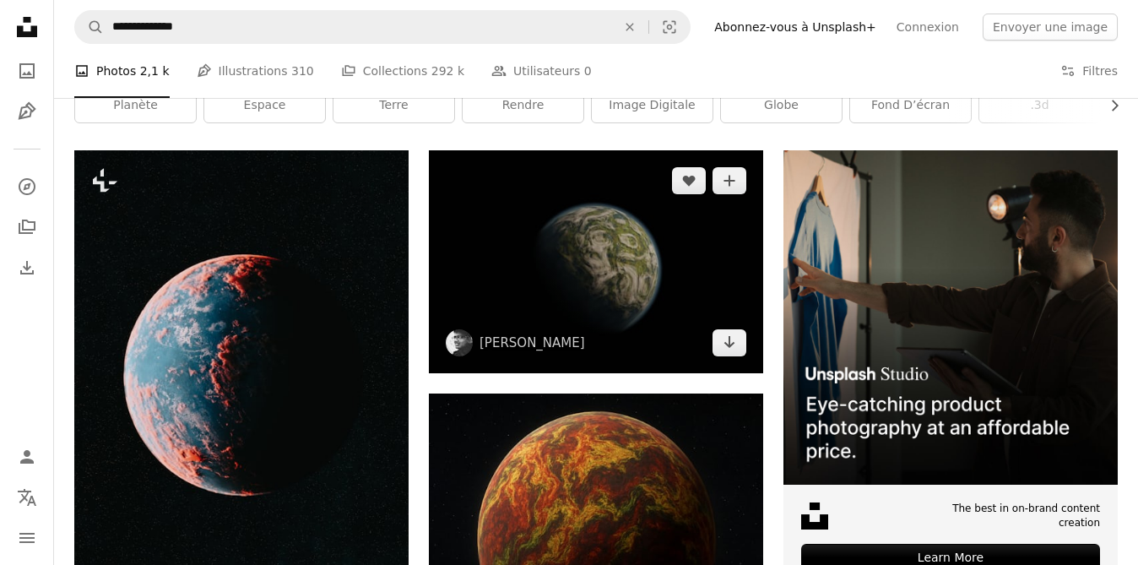
click at [594, 271] on img at bounding box center [596, 261] width 334 height 223
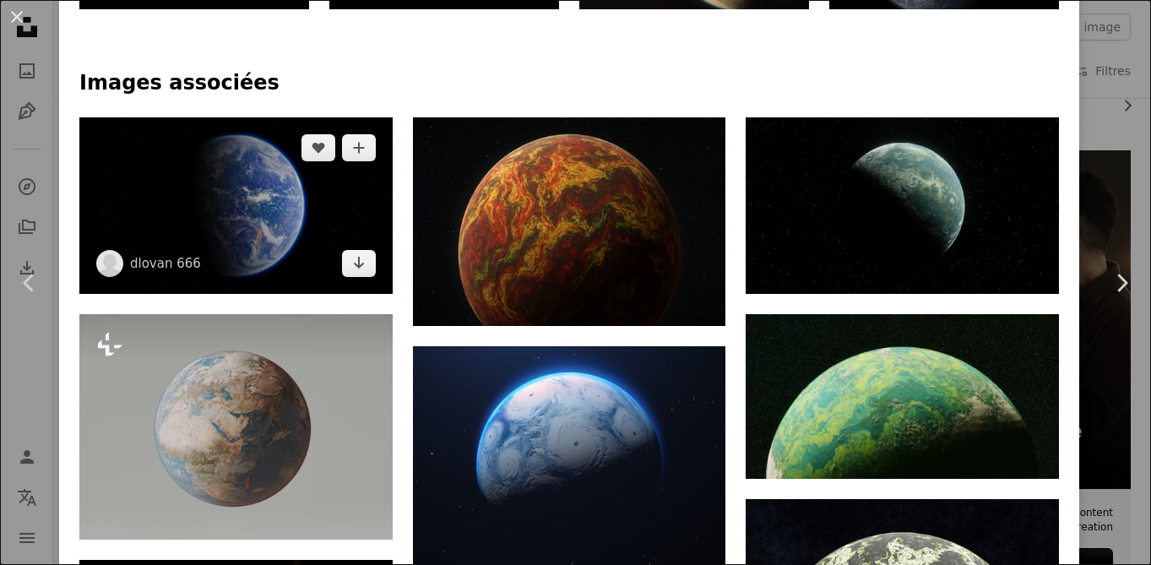
scroll to position [1036, 0]
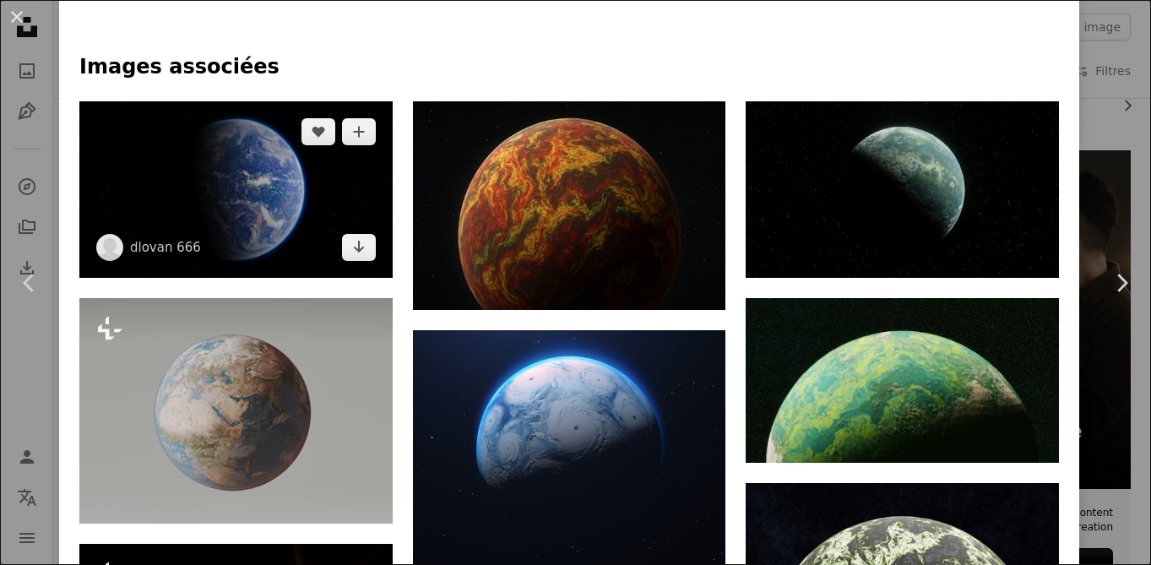
click at [247, 224] on img at bounding box center [235, 189] width 313 height 176
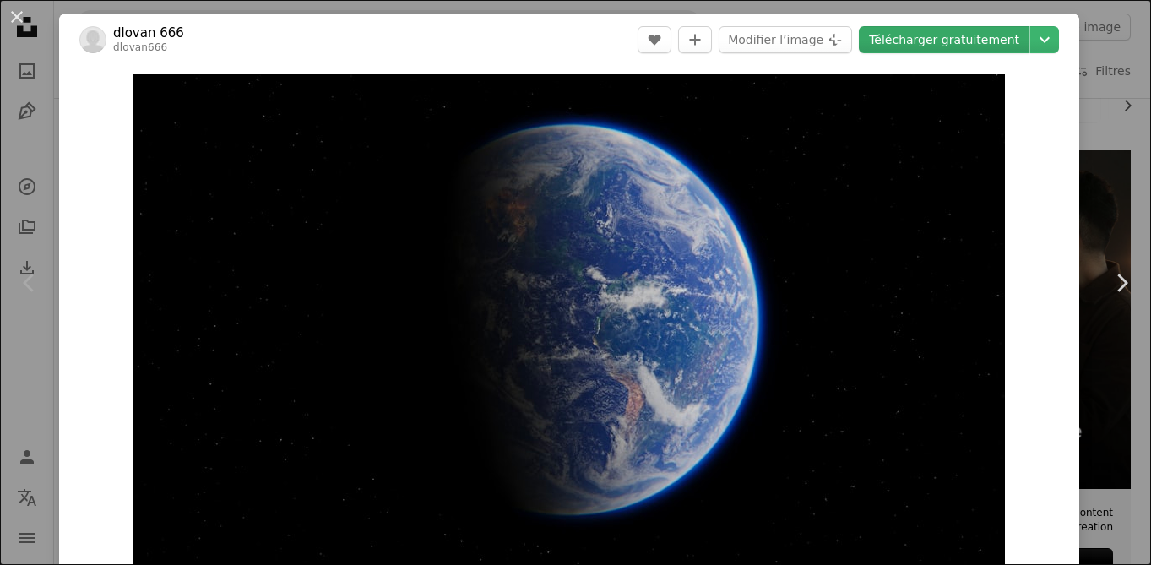
click at [914, 46] on link "Télécharger gratuitement" at bounding box center [944, 39] width 171 height 27
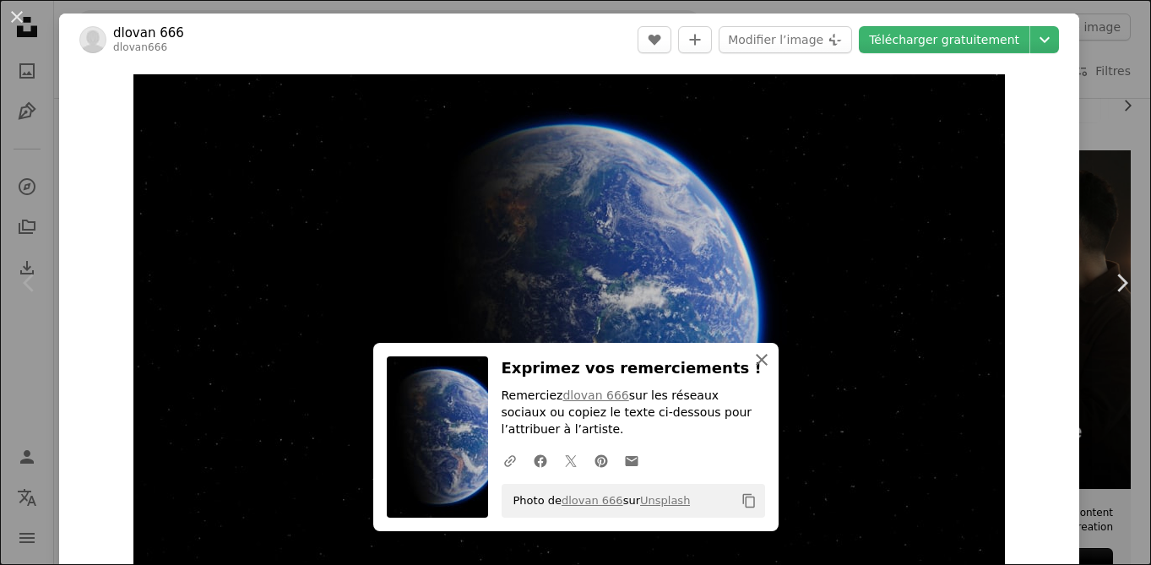
click at [758, 357] on icon "An X shape" at bounding box center [761, 360] width 20 height 20
